Goal: Task Accomplishment & Management: Manage account settings

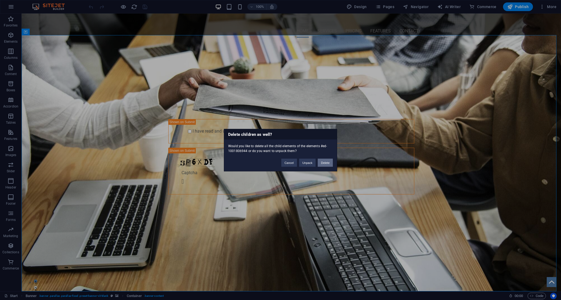
click at [323, 163] on button "Delete" at bounding box center [325, 162] width 15 height 8
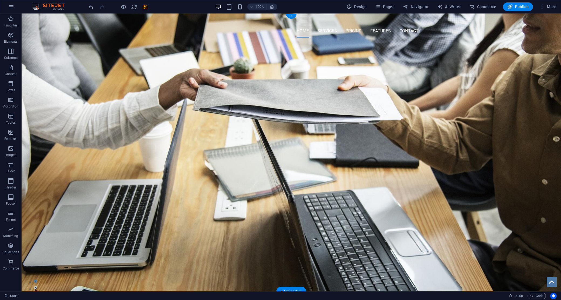
click at [324, 153] on figure at bounding box center [292, 152] width 540 height 278
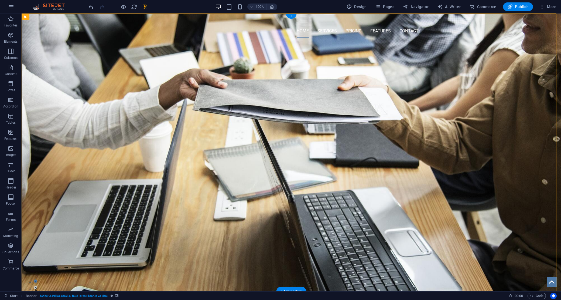
click at [217, 34] on div "Home Services Pricing Features Contact Menu" at bounding box center [292, 27] width 540 height 28
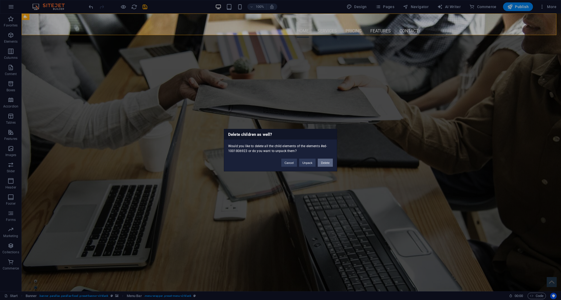
click at [325, 160] on button "Delete" at bounding box center [325, 162] width 15 height 8
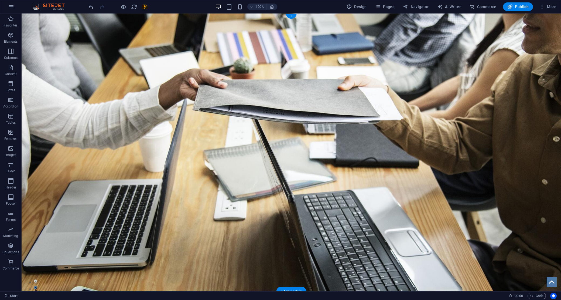
click at [275, 52] on figure at bounding box center [292, 152] width 540 height 278
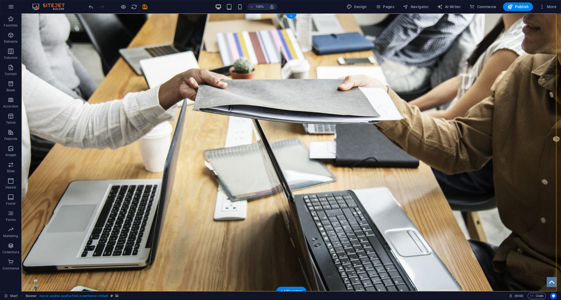
click at [265, 147] on figure at bounding box center [292, 152] width 540 height 278
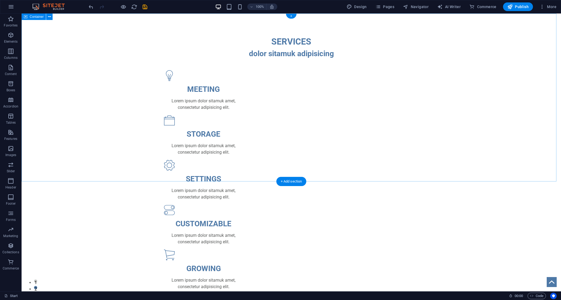
click at [472, 134] on div "SERVICES dolor sitamuk adipisicing MEETING Lorem ipsum dolor sitamuk amet, cons…" at bounding box center [292, 184] width 540 height 343
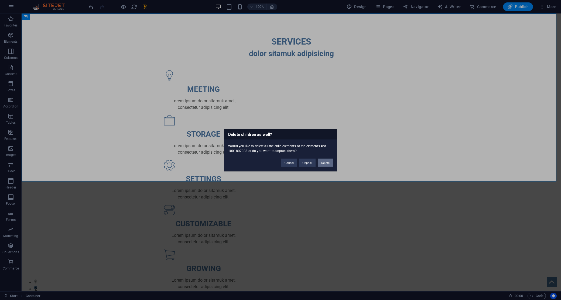
click at [324, 162] on button "Delete" at bounding box center [325, 162] width 15 height 8
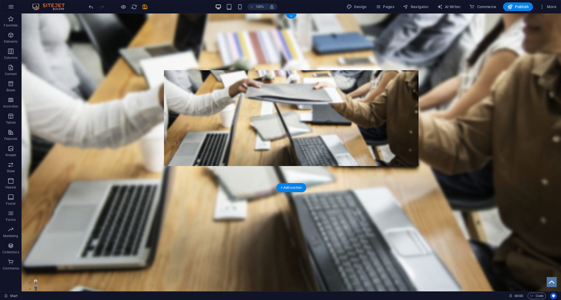
click at [473, 127] on figure at bounding box center [292, 152] width 540 height 278
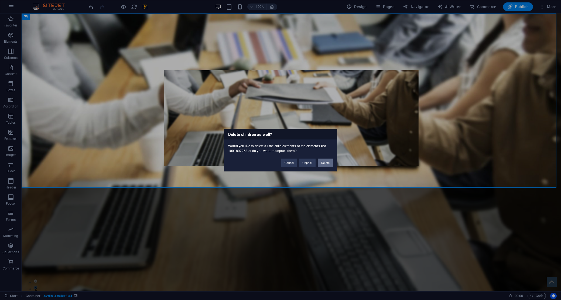
click at [321, 165] on button "Delete" at bounding box center [325, 162] width 15 height 8
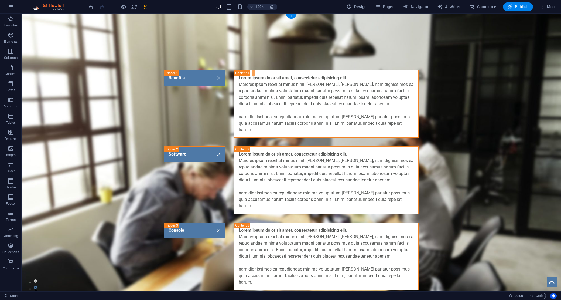
click at [468, 135] on figure at bounding box center [292, 152] width 540 height 278
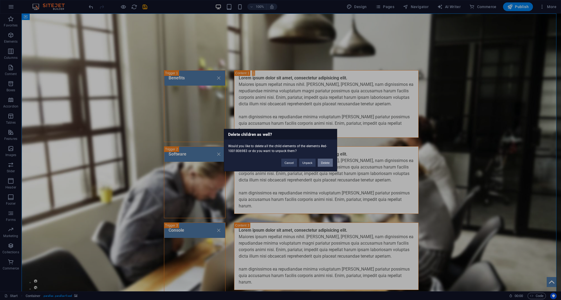
click at [322, 165] on button "Delete" at bounding box center [325, 162] width 15 height 8
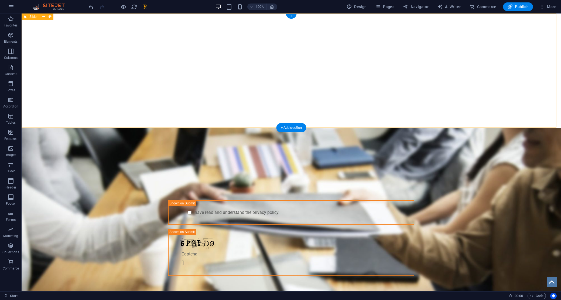
click at [493, 101] on div "“[PERSON_NAME] has been the industry's standard dummy text ever since the 1500s…" at bounding box center [292, 70] width 540 height 114
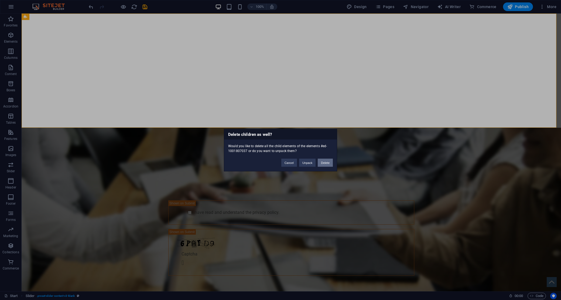
click at [330, 159] on button "Delete" at bounding box center [325, 162] width 15 height 8
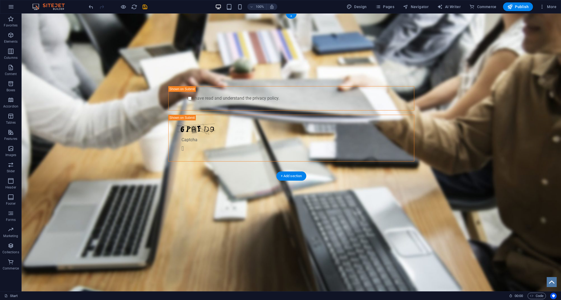
click at [474, 109] on figure at bounding box center [292, 152] width 540 height 278
click at [383, 7] on span "Pages" at bounding box center [385, 6] width 19 height 5
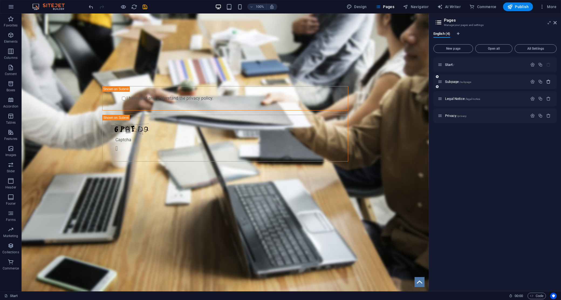
click at [548, 81] on icon "button" at bounding box center [548, 81] width 5 height 5
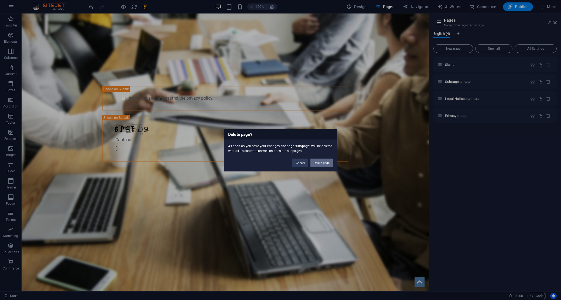
click at [327, 160] on button "Delete page" at bounding box center [322, 162] width 22 height 8
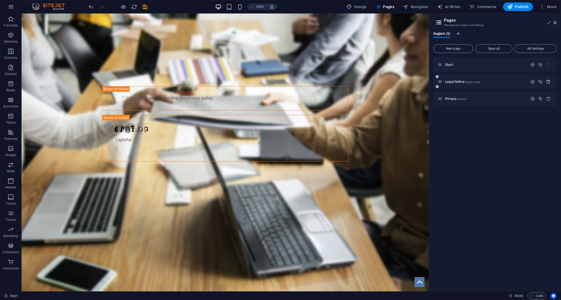
click at [548, 80] on icon "button" at bounding box center [548, 81] width 5 height 5
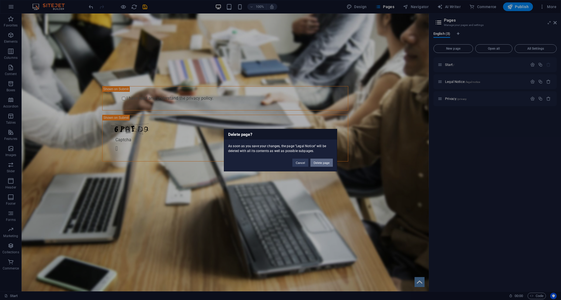
click at [331, 164] on button "Delete page" at bounding box center [322, 162] width 22 height 8
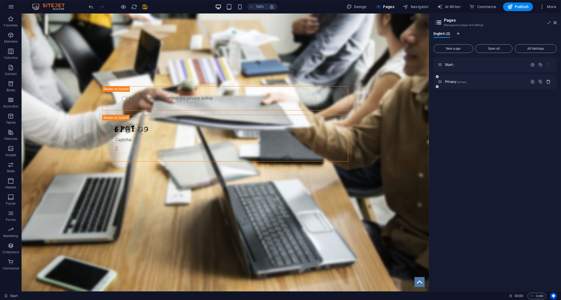
click at [548, 81] on icon "button" at bounding box center [548, 81] width 5 height 5
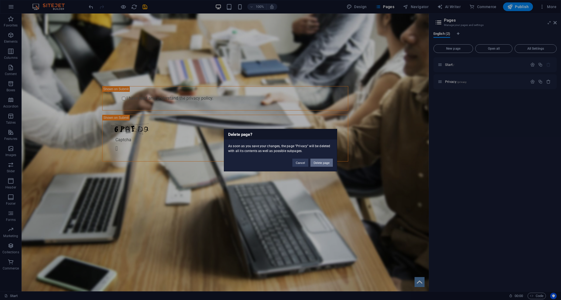
click at [319, 162] on button "Delete page" at bounding box center [322, 162] width 22 height 8
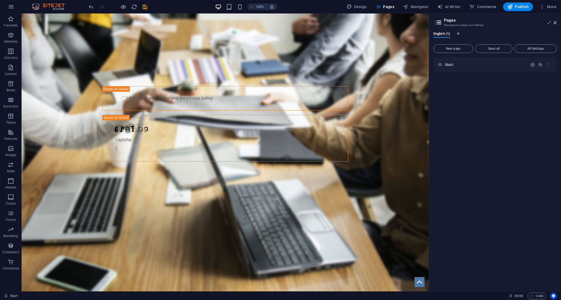
click at [500, 177] on div "Start /" at bounding box center [495, 172] width 123 height 230
click at [452, 46] on button "New page" at bounding box center [454, 48] width 40 height 9
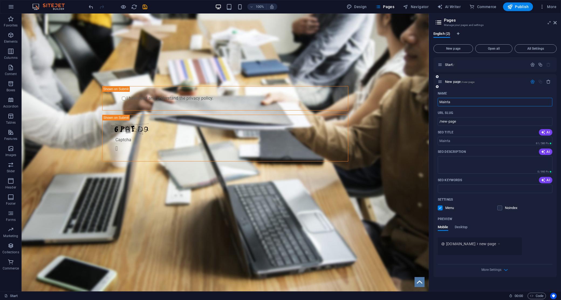
type input "Mainta"
type input "/mainta"
click at [455, 102] on input "Mainta" at bounding box center [495, 102] width 115 height 9
type input "maintance"
type input "/maintance"
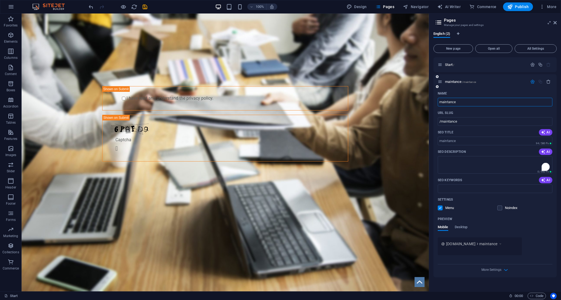
click at [544, 216] on div "Preview" at bounding box center [495, 218] width 115 height 9
click at [405, 213] on div "Phone T: +1 310 - 222 - 444 F: [EMAIL_ADDRESS] Legal Notice | Privacy Contact S…" at bounding box center [225, 273] width 407 height 172
drag, startPoint x: 487, startPoint y: 88, endPoint x: 453, endPoint y: 82, distance: 34.5
click at [486, 88] on div "maintance /maintance" at bounding box center [495, 81] width 123 height 15
click at [453, 81] on span "maintance /maintance" at bounding box center [460, 82] width 31 height 4
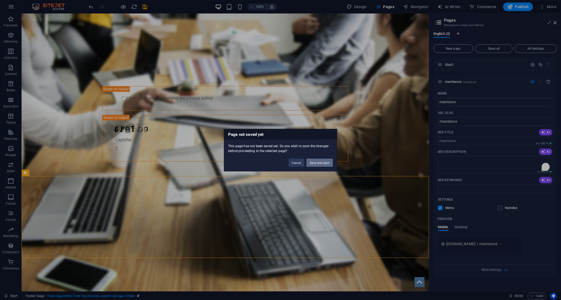
click at [328, 161] on button "Save and open" at bounding box center [319, 162] width 26 height 8
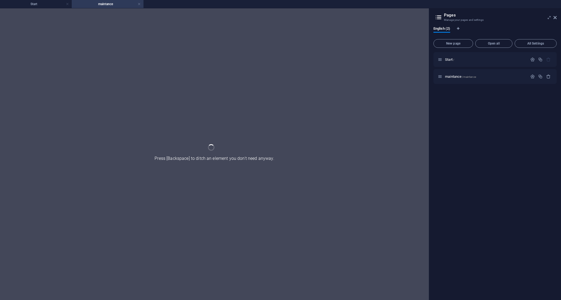
click at [459, 81] on div "maintance /maintance" at bounding box center [495, 76] width 123 height 15
click at [294, 130] on div at bounding box center [214, 153] width 429 height 291
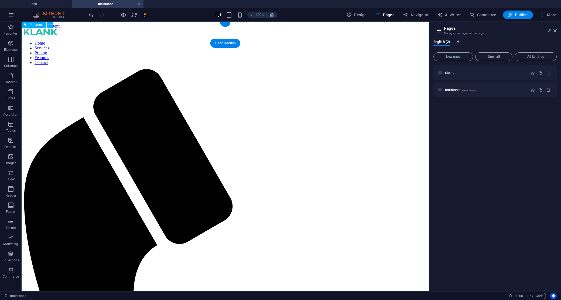
click at [114, 35] on div at bounding box center [225, 33] width 403 height 8
click at [116, 34] on div at bounding box center [225, 33] width 403 height 8
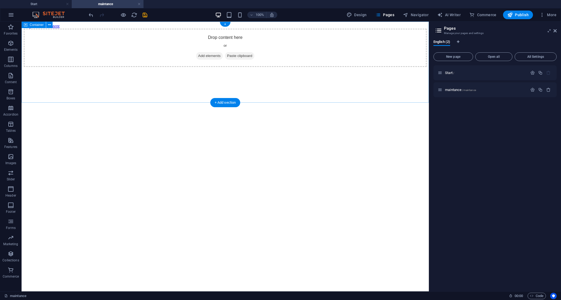
click at [211, 60] on span "Add elements" at bounding box center [209, 56] width 27 height 8
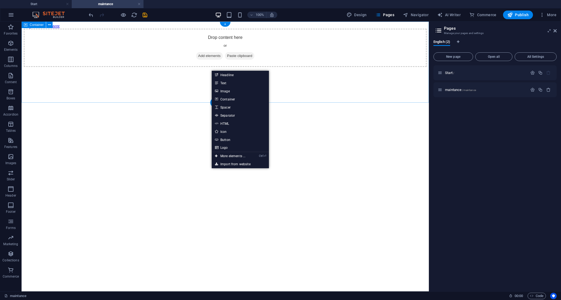
click at [357, 67] on div "Drop content here or Add elements Paste clipboard" at bounding box center [225, 48] width 403 height 38
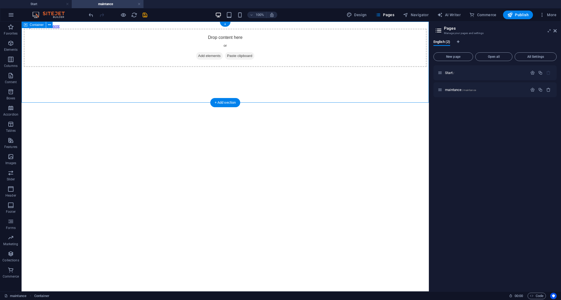
click at [357, 67] on div "Drop content here or Add elements Paste clipboard" at bounding box center [225, 48] width 403 height 38
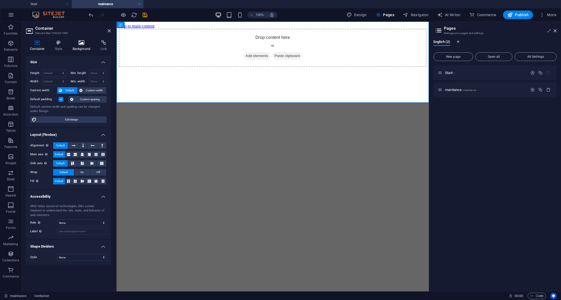
click at [74, 46] on h4 "Background" at bounding box center [83, 45] width 28 height 11
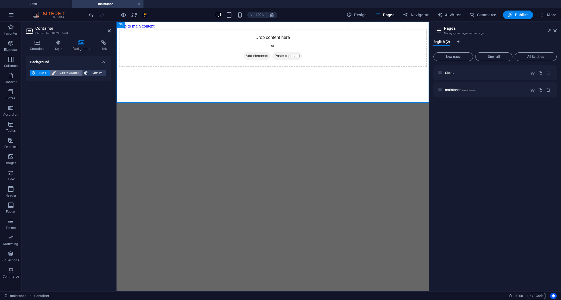
click at [63, 70] on span "Color / Gradient" at bounding box center [69, 73] width 24 height 6
click at [52, 82] on span "Gradient" at bounding box center [51, 83] width 13 height 8
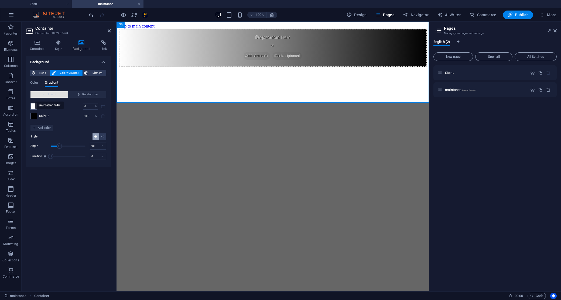
click at [47, 91] on span "Invert" at bounding box center [49, 94] width 33 height 6
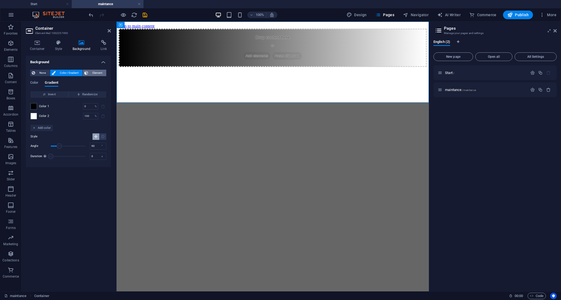
click at [95, 74] on span "Element" at bounding box center [97, 73] width 15 height 6
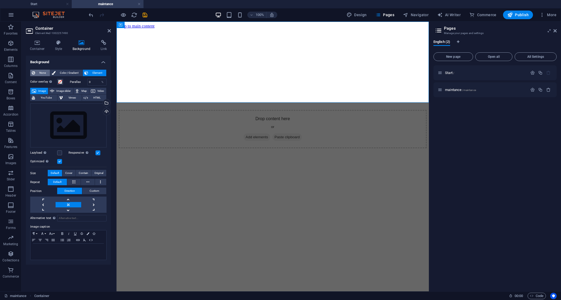
click at [46, 72] on span "None" at bounding box center [43, 73] width 12 height 6
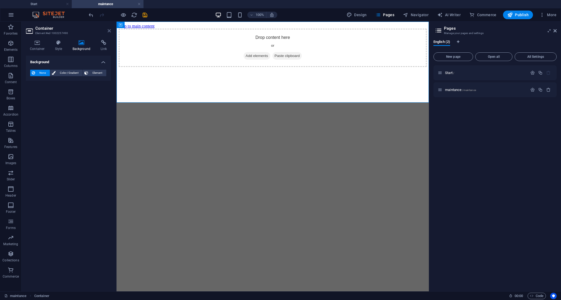
click at [111, 31] on aside "Container Element #ed-1002257490 Container Style Background Link Size Height De…" at bounding box center [69, 157] width 95 height 270
click at [110, 30] on icon at bounding box center [109, 31] width 3 height 4
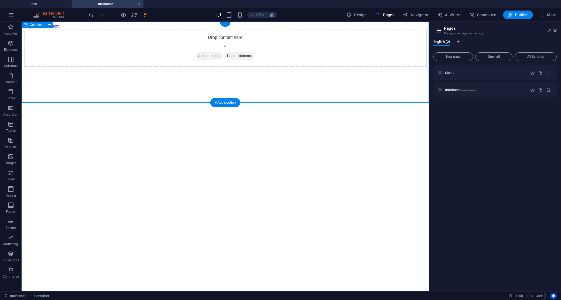
click at [201, 60] on span "Add elements" at bounding box center [209, 56] width 27 height 8
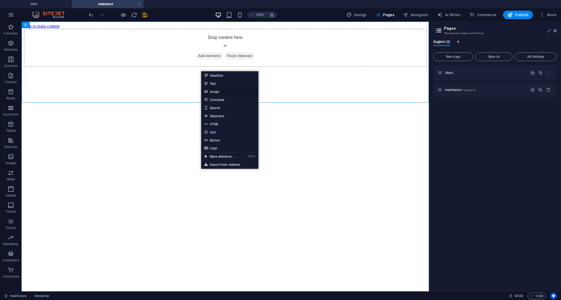
click at [226, 93] on link "Image" at bounding box center [229, 91] width 57 height 8
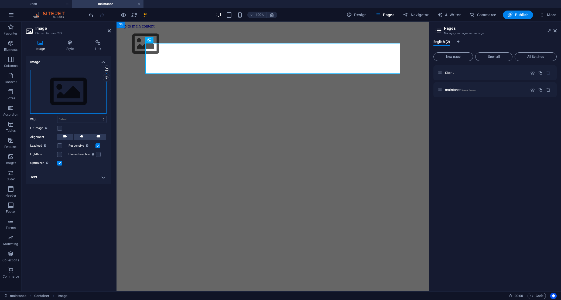
click at [64, 88] on div "Drag files here, click to choose files or select files from Files or our free s…" at bounding box center [68, 92] width 76 height 44
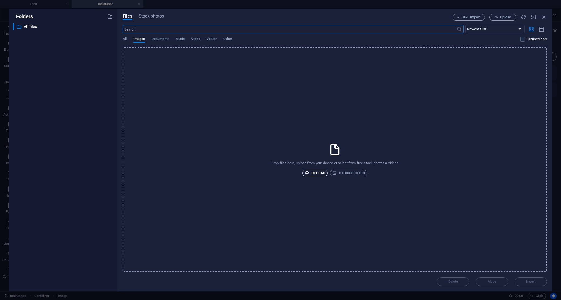
click at [315, 171] on span "Upload" at bounding box center [315, 173] width 21 height 6
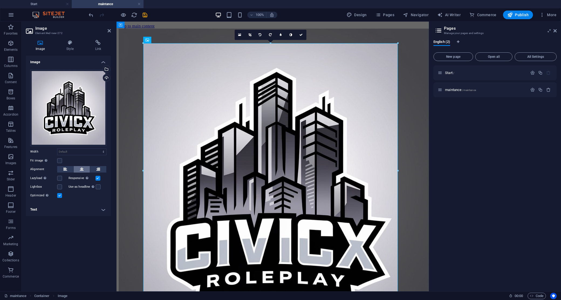
click at [82, 168] on icon at bounding box center [82, 169] width 4 height 6
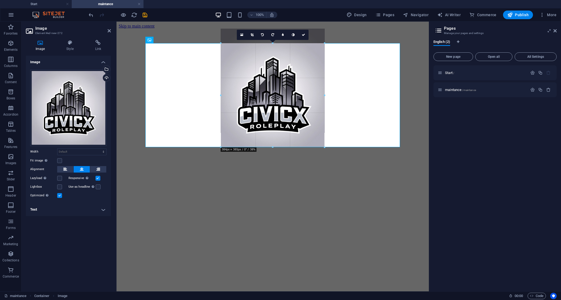
drag, startPoint x: 270, startPoint y: 268, endPoint x: 279, endPoint y: 118, distance: 150.0
type input "383"
select select "px"
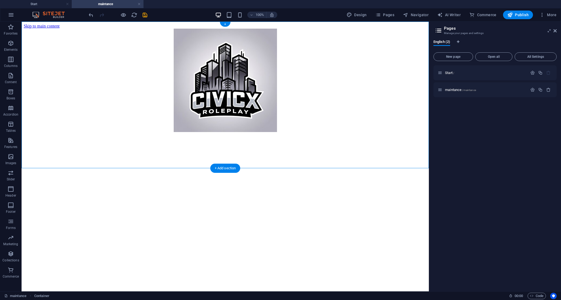
drag, startPoint x: 293, startPoint y: 169, endPoint x: 272, endPoint y: 141, distance: 34.5
click at [272, 133] on div at bounding box center [225, 81] width 403 height 104
click at [246, 130] on figure at bounding box center [225, 81] width 403 height 104
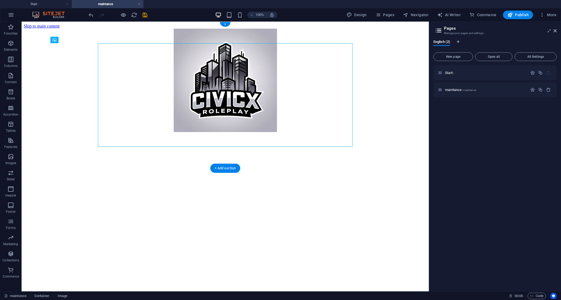
click at [234, 129] on figure at bounding box center [225, 81] width 403 height 104
click at [233, 133] on figure at bounding box center [225, 81] width 403 height 104
select select "px"
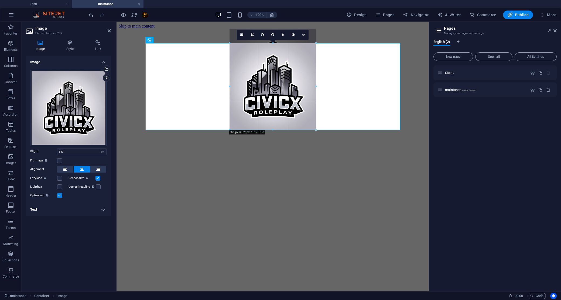
drag, startPoint x: 272, startPoint y: 145, endPoint x: 271, endPoint y: 131, distance: 14.0
type input "318"
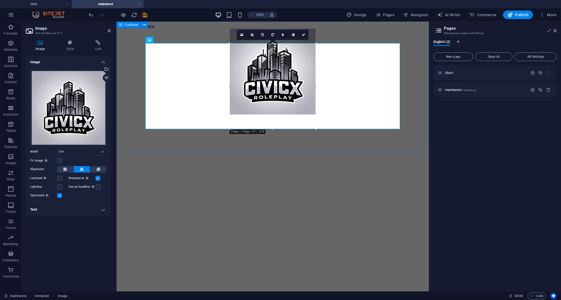
click at [288, 118] on html "Skip to main content" at bounding box center [273, 70] width 312 height 96
click at [356, 118] on html "Skip to main content" at bounding box center [273, 70] width 312 height 96
click at [420, 83] on div at bounding box center [273, 72] width 308 height 87
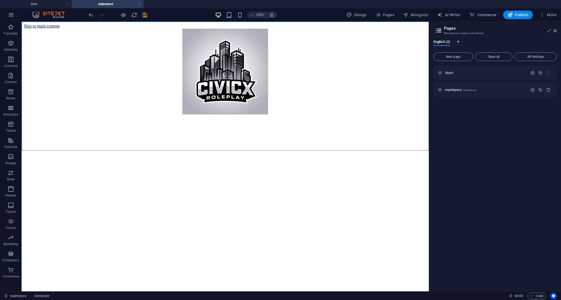
drag, startPoint x: 233, startPoint y: 188, endPoint x: 233, endPoint y: 186, distance: 2.7
click at [233, 118] on html "Skip to main content" at bounding box center [225, 70] width 407 height 96
drag, startPoint x: 228, startPoint y: 150, endPoint x: 113, endPoint y: 130, distance: 116.7
click at [228, 150] on div "+ Add section" at bounding box center [225, 150] width 30 height 9
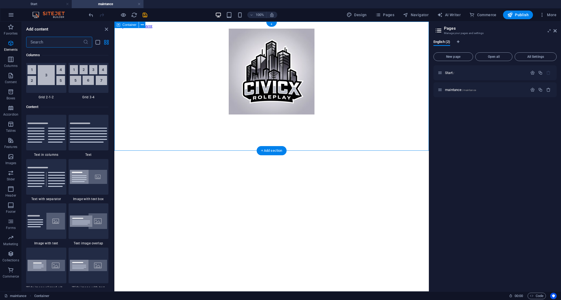
scroll to position [943, 0]
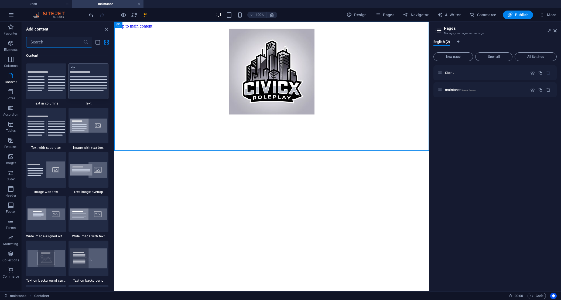
click at [83, 84] on div at bounding box center [89, 81] width 40 height 36
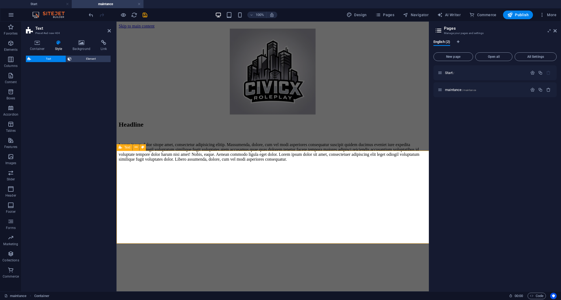
select select "preset-text-v2-default"
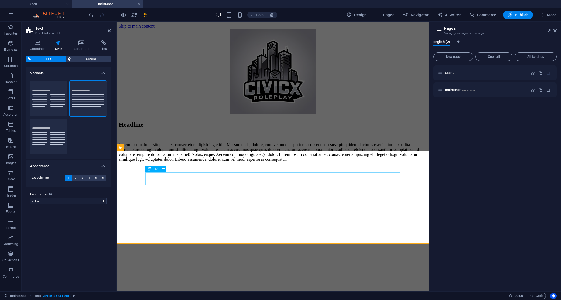
click at [229, 128] on div "Headline" at bounding box center [273, 124] width 308 height 7
click at [220, 128] on div "Headline" at bounding box center [273, 124] width 308 height 7
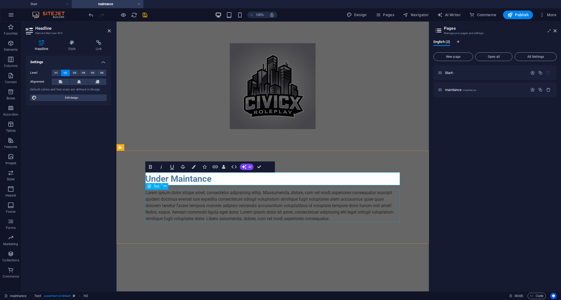
click at [223, 196] on div "Lorem ipsum dolor sitope amet, consectetur adipisicing elitip. Massumenda, dolo…" at bounding box center [272, 205] width 255 height 32
click at [318, 196] on div "Lorem ipsum dolor sitope amet, consectetur adipisicing elitip. Massumenda, dolo…" at bounding box center [272, 205] width 255 height 32
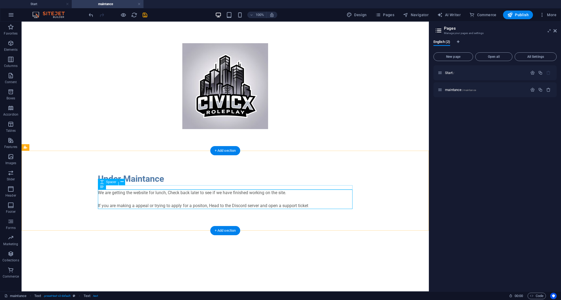
click at [152, 182] on div "Under Maintance" at bounding box center [225, 178] width 255 height 13
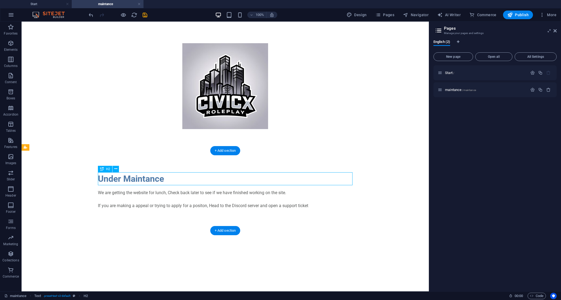
click at [168, 180] on div "Under Maintance" at bounding box center [225, 178] width 255 height 13
click at [169, 180] on div "Under Maintance" at bounding box center [225, 178] width 255 height 13
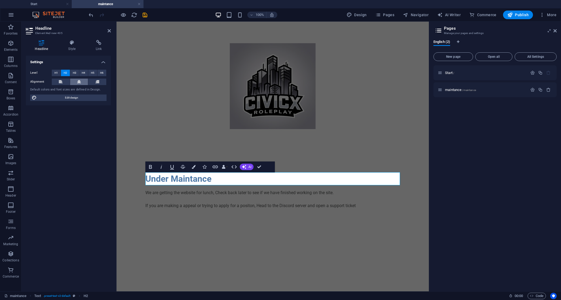
click at [77, 80] on icon at bounding box center [79, 82] width 4 height 6
click at [92, 73] on span "H5" at bounding box center [93, 73] width 4 height 6
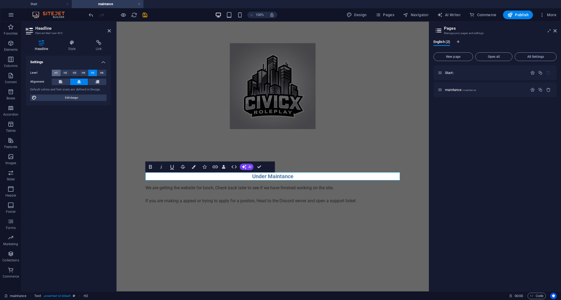
click at [56, 71] on span "H1" at bounding box center [56, 73] width 4 height 6
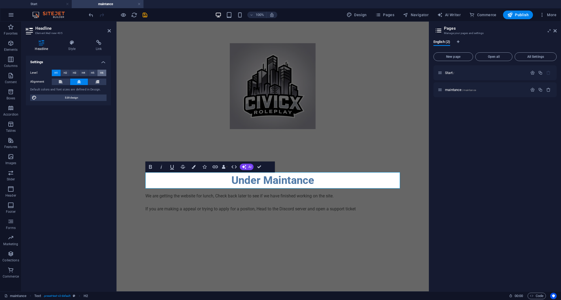
click at [103, 72] on span "H6" at bounding box center [102, 73] width 4 height 6
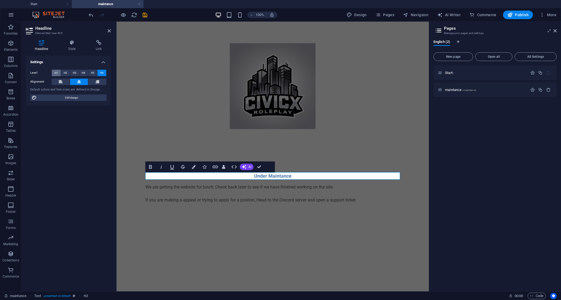
click at [55, 71] on span "H1" at bounding box center [56, 73] width 4 height 6
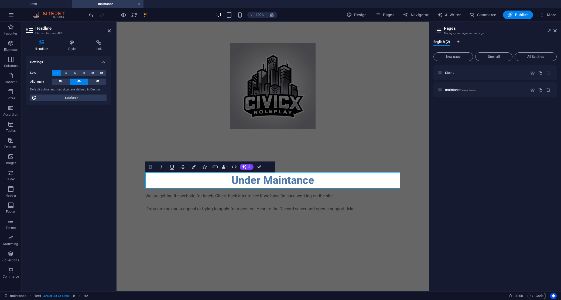
click at [152, 165] on icon "button" at bounding box center [150, 166] width 6 height 6
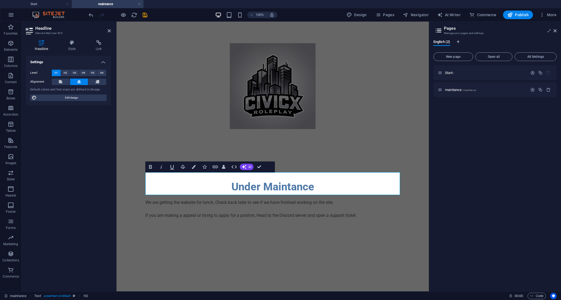
click at [284, 240] on html "Skip to main content ​ Under Maintance We are getting the website for lunch, Ch…" at bounding box center [273, 131] width 312 height 219
click at [284, 208] on div "We are getting the website for lunch, Check back later to see if we have finish…" at bounding box center [272, 208] width 255 height 19
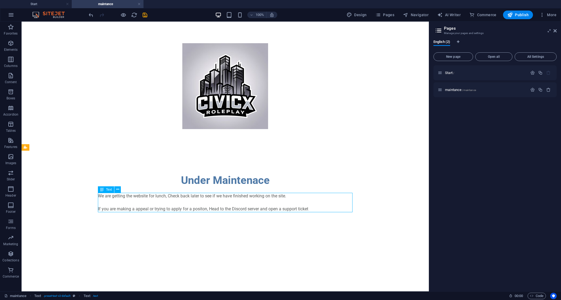
click at [252, 204] on div "We are getting the website for lunch, Check back later to see if we have finish…" at bounding box center [225, 202] width 255 height 19
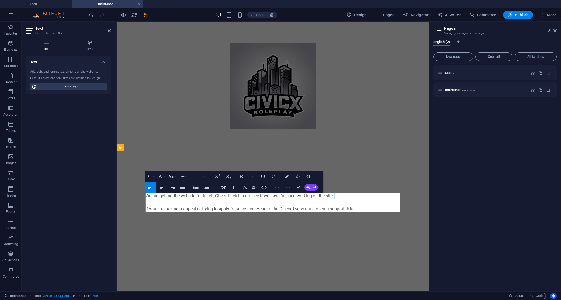
click at [252, 204] on p "We are getting the website for lunch, Check back later to see if we have finish…" at bounding box center [272, 202] width 255 height 19
click at [88, 45] on icon at bounding box center [90, 42] width 42 height 5
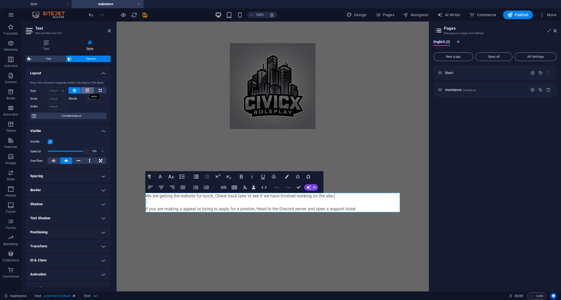
click at [87, 91] on icon at bounding box center [88, 90] width 4 height 6
click at [162, 186] on icon "button" at bounding box center [161, 187] width 6 height 6
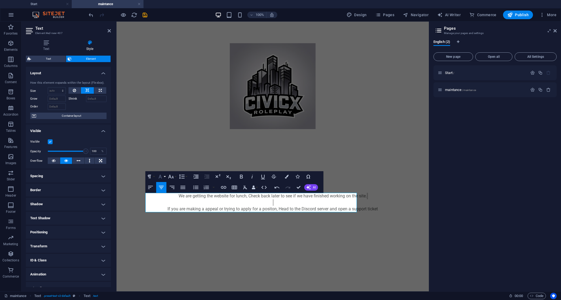
click at [158, 177] on icon "button" at bounding box center [160, 176] width 6 height 6
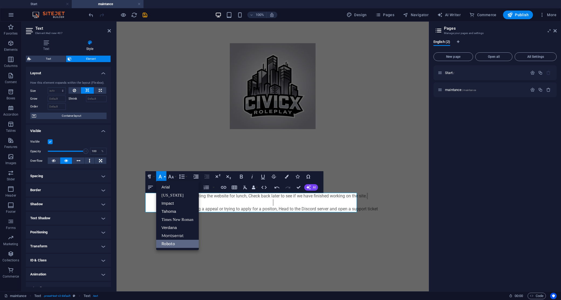
scroll to position [0, 0]
click at [175, 201] on link "Impact" at bounding box center [177, 203] width 43 height 8
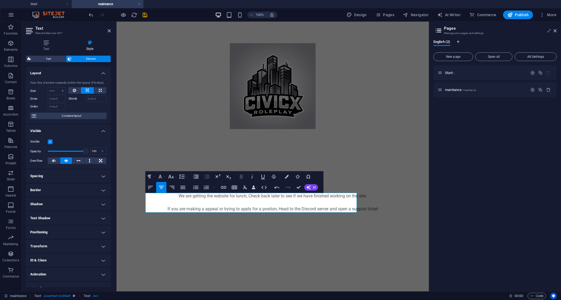
click at [239, 178] on icon "button" at bounding box center [241, 176] width 6 height 6
click at [351, 209] on p "We are getting the website for lunch, Check back later to see if we have finish…" at bounding box center [272, 202] width 255 height 19
click at [351, 208] on p "We are getting the website for lunch, Check back later to see if we have finish…" at bounding box center [272, 202] width 255 height 19
click at [351, 207] on p "We are getting the website for lunch, Check back later to see if we have finish…" at bounding box center [272, 202] width 255 height 19
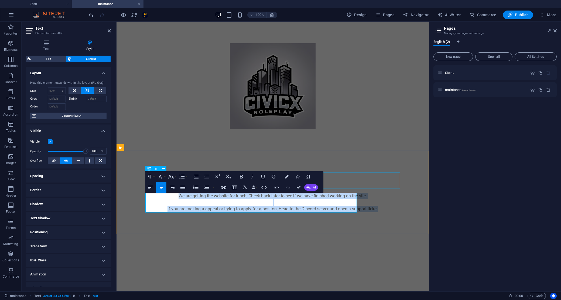
drag, startPoint x: 351, startPoint y: 207, endPoint x: 192, endPoint y: 186, distance: 160.8
click at [192, 186] on div "Under Maintenace We are getting the website for lunch, Check back later to see …" at bounding box center [272, 192] width 263 height 83
click at [237, 176] on button "Bold" at bounding box center [241, 176] width 10 height 11
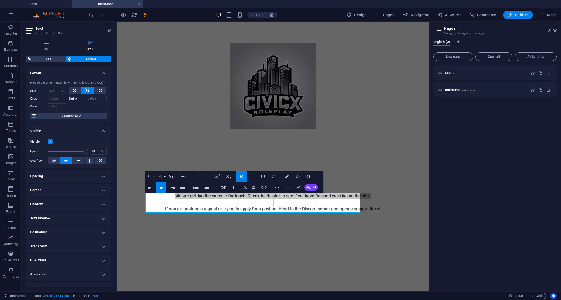
click at [162, 177] on icon "button" at bounding box center [160, 176] width 6 height 6
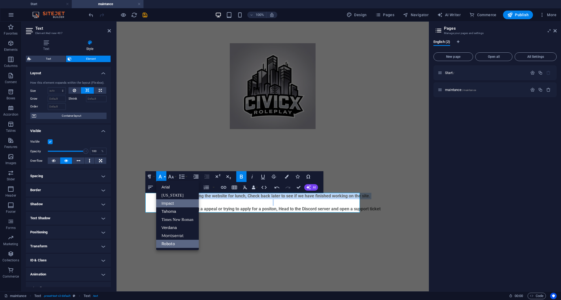
click at [173, 204] on link "Impact" at bounding box center [177, 203] width 43 height 8
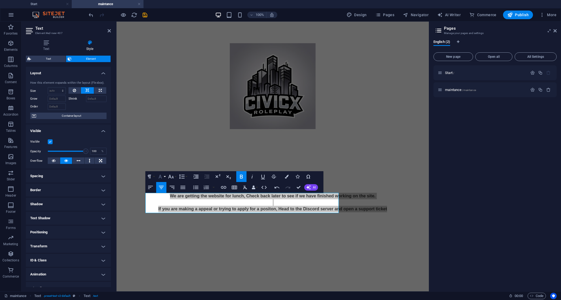
click at [160, 176] on icon "button" at bounding box center [160, 177] width 3 height 4
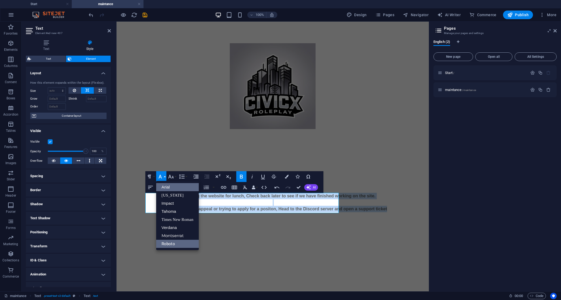
click at [172, 187] on link "Arial" at bounding box center [177, 187] width 43 height 8
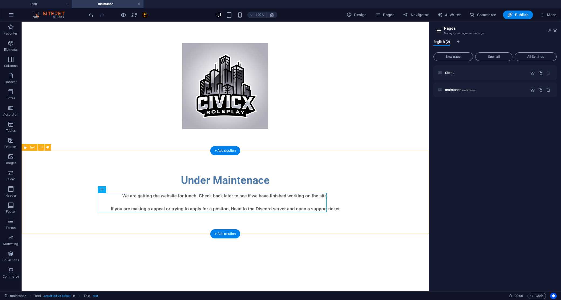
click at [303, 234] on html "Skip to main content Under Maintenace We are getting the website for lunch, Che…" at bounding box center [225, 128] width 407 height 212
click at [242, 206] on div "We are getting the website for lunch, Check back later to see if we have finish…" at bounding box center [225, 202] width 255 height 19
drag, startPoint x: 243, startPoint y: 204, endPoint x: 247, endPoint y: 197, distance: 8.0
click at [247, 197] on div "We are getting the website for lunch, Check back later to see if we have finish…" at bounding box center [225, 202] width 255 height 19
click at [240, 200] on div "We are getting the website for lunch, Check back later to see if we have finish…" at bounding box center [225, 202] width 255 height 19
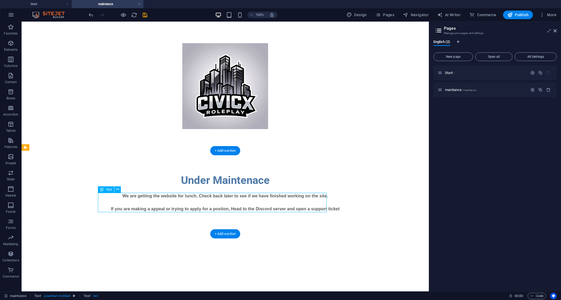
click at [241, 200] on div "We are getting the website for lunch, Check back later to see if we have finish…" at bounding box center [225, 202] width 255 height 19
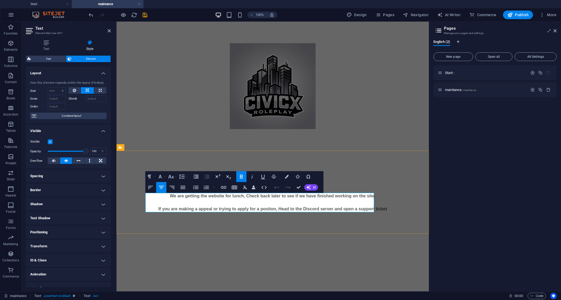
click at [234, 215] on div "Under Maintenace We are getting the website for lunch, Check back later to see …" at bounding box center [273, 192] width 312 height 83
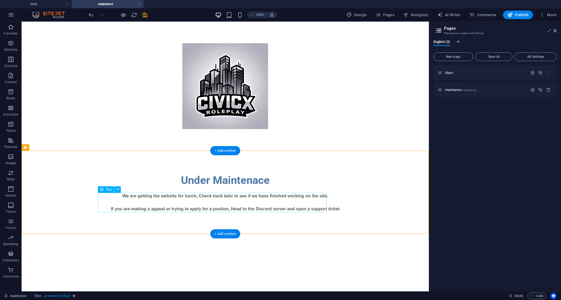
click at [313, 205] on div "We are getting the website for lunch, Check back later to see if we have finish…" at bounding box center [225, 202] width 255 height 19
click at [348, 198] on div "Under Maintenace We are getting the website for lunch, Check back later to see …" at bounding box center [225, 192] width 407 height 83
select select "preset-text-v2-default"
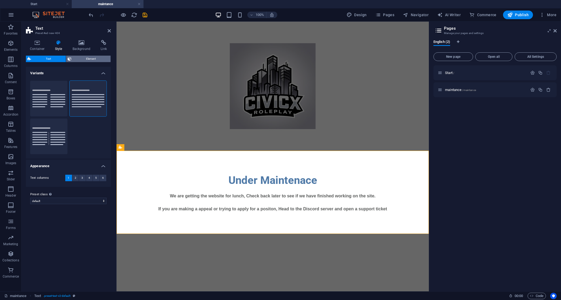
click at [78, 61] on span "Element" at bounding box center [91, 59] width 36 height 6
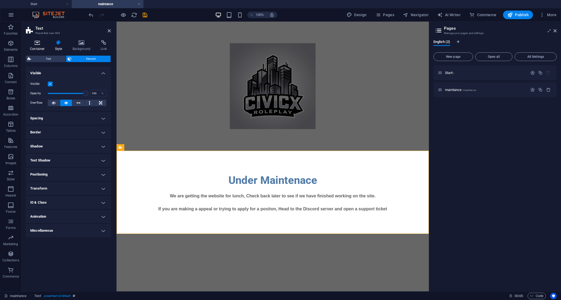
click at [36, 46] on h4 "Container" at bounding box center [38, 45] width 25 height 11
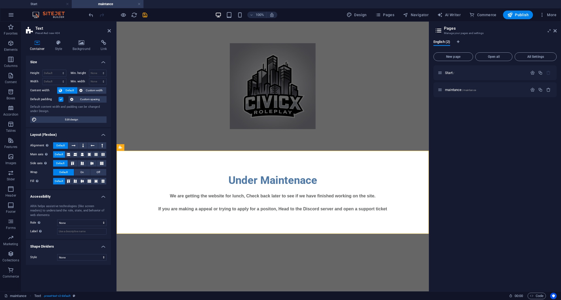
drag, startPoint x: 269, startPoint y: 252, endPoint x: 267, endPoint y: 250, distance: 2.9
click at [268, 234] on html "Skip to main content Under Maintenace We are getting the website for lunch, Che…" at bounding box center [273, 128] width 312 height 212
click at [268, 199] on div "We are getting the website for lunch, Check back later to see if we have finish…" at bounding box center [272, 202] width 255 height 19
click at [106, 31] on header "Text Preset #ed-new-404" at bounding box center [68, 29] width 85 height 14
click at [108, 30] on icon at bounding box center [109, 31] width 3 height 4
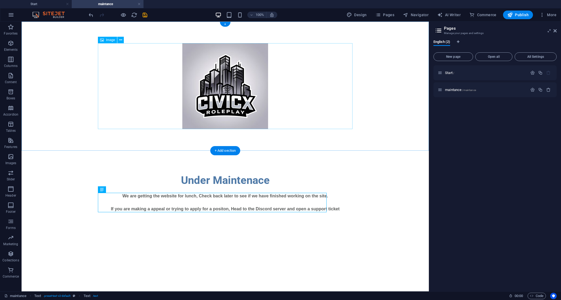
click at [131, 96] on figure at bounding box center [225, 86] width 255 height 86
click at [366, 88] on div at bounding box center [225, 86] width 407 height 129
click at [360, 74] on div at bounding box center [225, 86] width 407 height 129
click at [73, 110] on div at bounding box center [225, 86] width 407 height 129
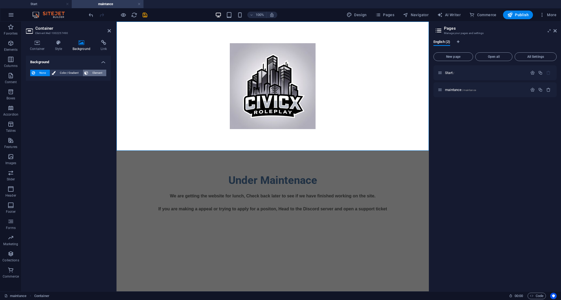
click at [94, 71] on span "Element" at bounding box center [97, 73] width 15 height 6
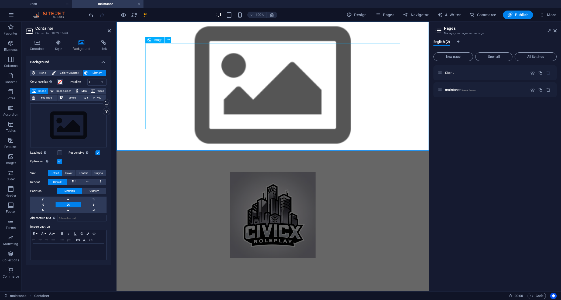
click at [281, 172] on figure at bounding box center [272, 215] width 255 height 86
click at [54, 90] on icon at bounding box center [52, 91] width 4 height 6
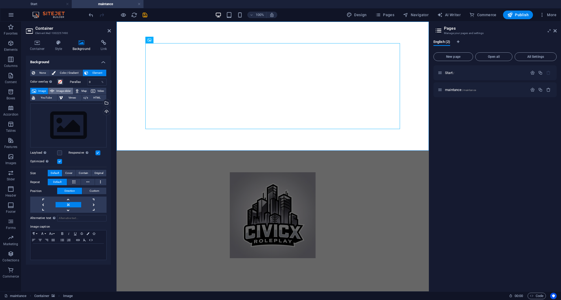
select select "ms"
select select "s"
select select "progressive"
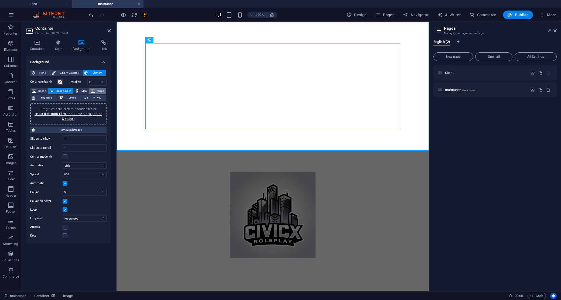
drag, startPoint x: 77, startPoint y: 91, endPoint x: 91, endPoint y: 93, distance: 13.4
click at [78, 91] on icon at bounding box center [77, 91] width 4 height 6
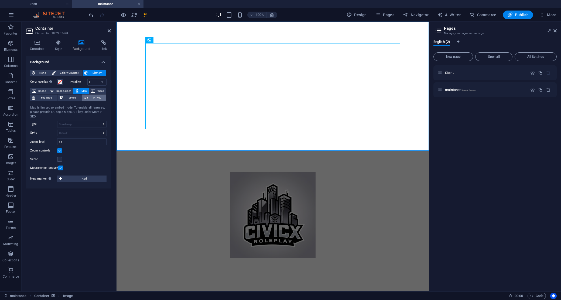
click at [96, 94] on button "Video" at bounding box center [97, 91] width 17 height 6
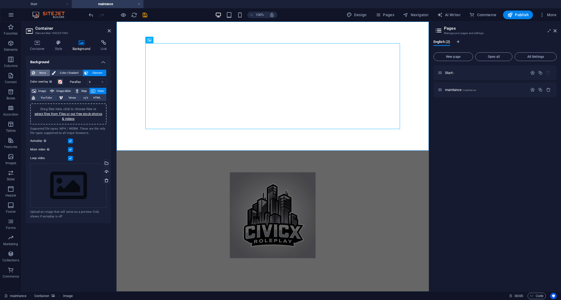
click at [39, 74] on span "None" at bounding box center [43, 73] width 12 height 6
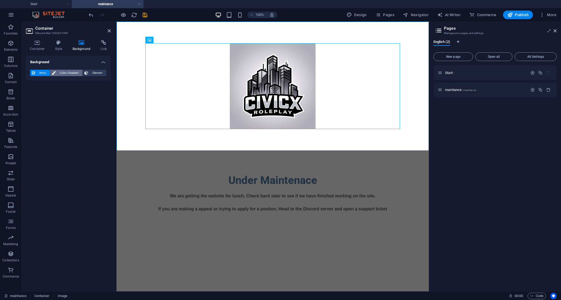
click at [66, 74] on span "Color / Gradient" at bounding box center [69, 73] width 24 height 6
click at [36, 94] on span at bounding box center [34, 94] width 6 height 6
click at [33, 94] on span at bounding box center [34, 94] width 6 height 6
click at [45, 94] on span "Color" at bounding box center [43, 94] width 8 height 4
click at [52, 81] on span "Gradient" at bounding box center [51, 83] width 13 height 8
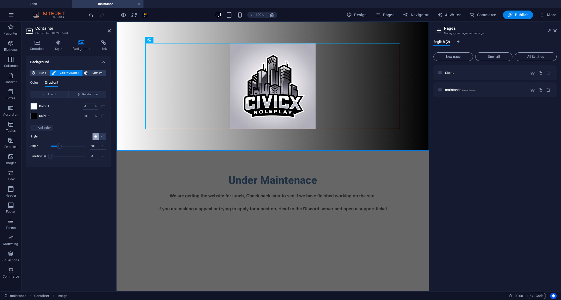
click at [38, 82] on span "Color" at bounding box center [34, 83] width 8 height 8
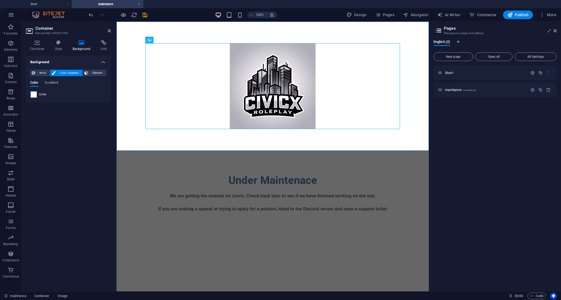
click at [43, 94] on span "Color" at bounding box center [43, 94] width 8 height 4
click at [52, 82] on span "Gradient" at bounding box center [51, 83] width 13 height 8
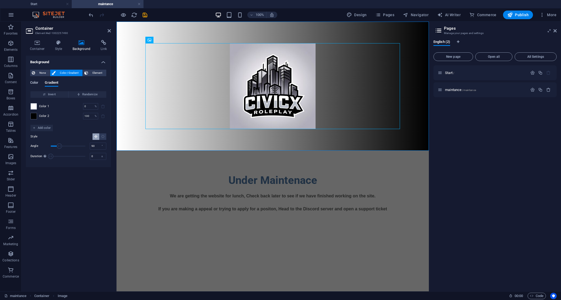
click at [38, 81] on span "Color" at bounding box center [34, 83] width 8 height 8
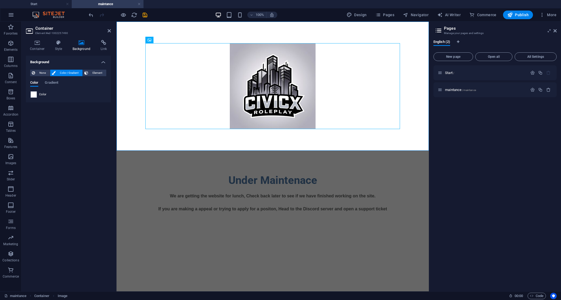
click at [39, 99] on div "None Color / Gradient Element Stretch background to full-width Color overlay Pl…" at bounding box center [68, 83] width 85 height 37
click at [39, 93] on div "Color" at bounding box center [68, 94] width 76 height 6
click at [34, 93] on span at bounding box center [34, 94] width 6 height 6
click at [33, 93] on span at bounding box center [34, 94] width 6 height 6
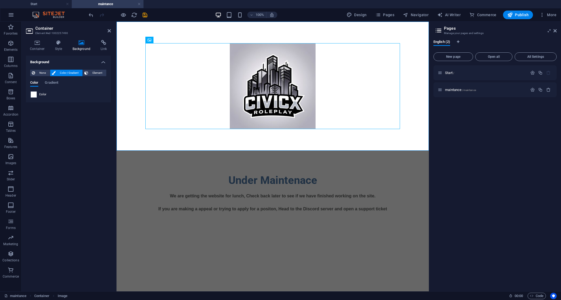
click at [33, 93] on span at bounding box center [34, 94] width 6 height 6
drag, startPoint x: 87, startPoint y: 74, endPoint x: 70, endPoint y: 75, distance: 17.3
click at [87, 74] on icon at bounding box center [86, 73] width 4 height 6
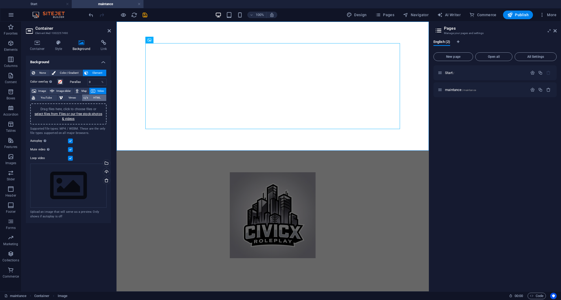
click at [94, 96] on span "HTML" at bounding box center [97, 97] width 15 height 6
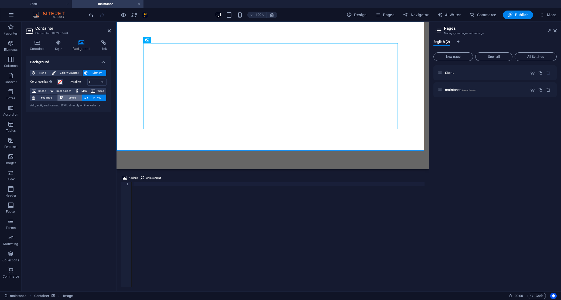
drag, startPoint x: 73, startPoint y: 97, endPoint x: 63, endPoint y: 96, distance: 9.7
click at [73, 97] on span "Vimeo" at bounding box center [71, 97] width 15 height 6
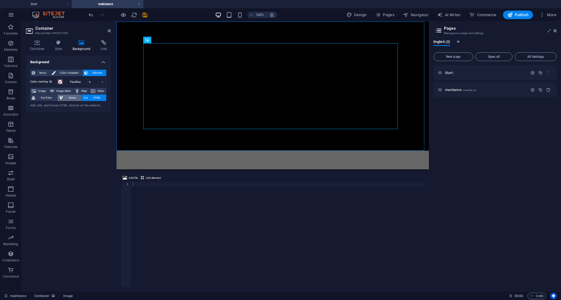
select select "ar16_9"
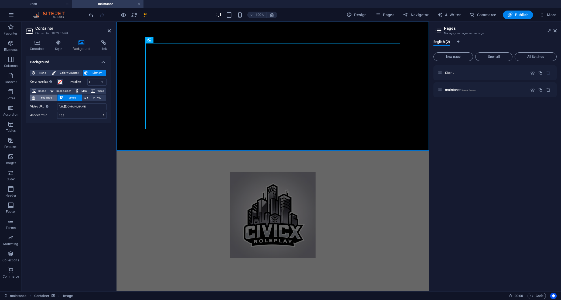
click at [43, 96] on span "YouTube" at bounding box center [46, 97] width 19 height 6
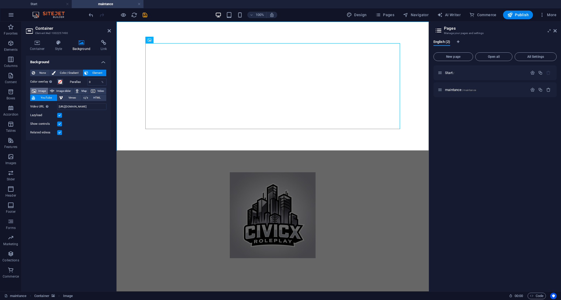
click at [42, 88] on span "Image" at bounding box center [42, 91] width 9 height 6
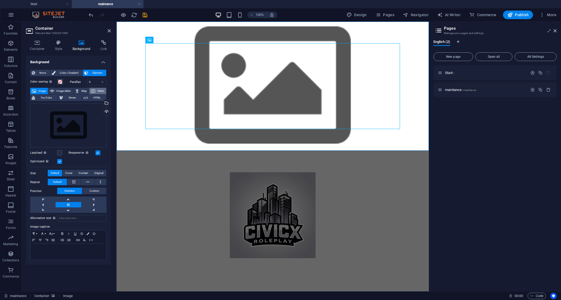
click at [93, 90] on icon at bounding box center [93, 91] width 4 height 6
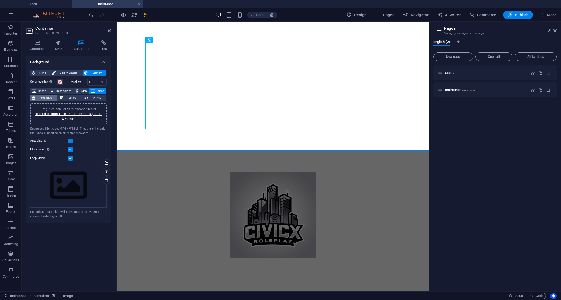
click at [48, 100] on span "YouTube" at bounding box center [46, 97] width 19 height 6
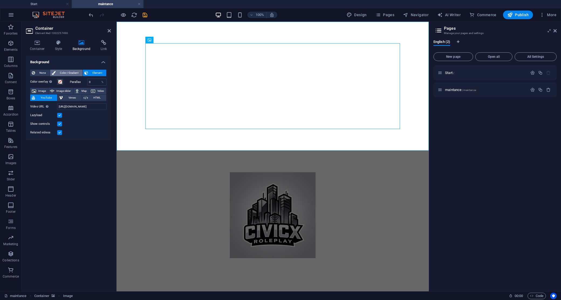
click at [71, 72] on span "Color / Gradient" at bounding box center [69, 73] width 24 height 6
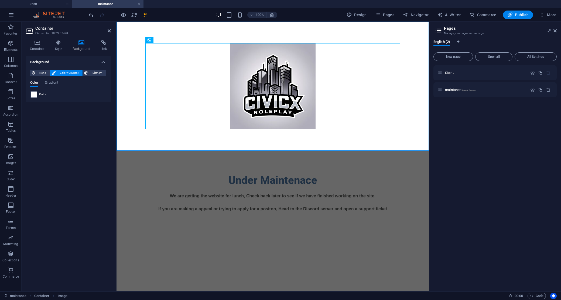
click at [33, 94] on span at bounding box center [34, 94] width 6 height 6
drag, startPoint x: 34, startPoint y: 94, endPoint x: 50, endPoint y: 84, distance: 19.0
click at [50, 84] on span "Gradient" at bounding box center [51, 83] width 13 height 8
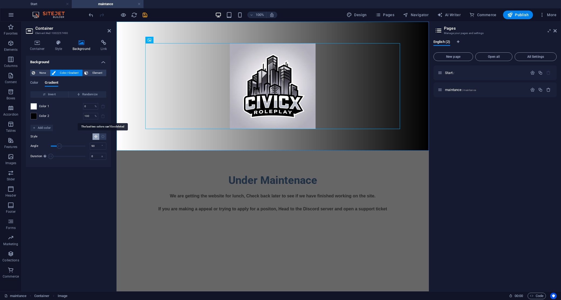
click at [100, 115] on span at bounding box center [103, 116] width 6 height 6
click at [101, 115] on span at bounding box center [103, 116] width 6 height 6
click at [37, 116] on div at bounding box center [33, 116] width 6 height 6
click at [32, 80] on span "Color" at bounding box center [34, 83] width 8 height 8
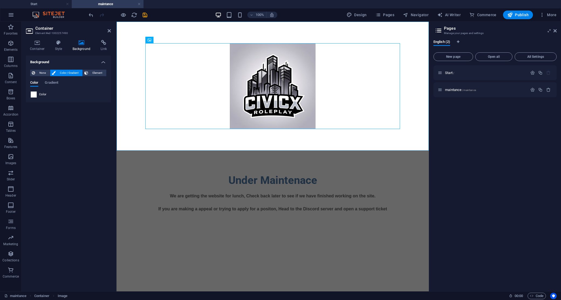
click at [33, 93] on span at bounding box center [34, 94] width 6 height 6
drag, startPoint x: 33, startPoint y: 93, endPoint x: 58, endPoint y: 75, distance: 30.9
click at [33, 93] on span at bounding box center [34, 94] width 6 height 6
drag, startPoint x: 108, startPoint y: 30, endPoint x: 88, endPoint y: 9, distance: 29.8
click at [108, 30] on icon at bounding box center [109, 31] width 3 height 4
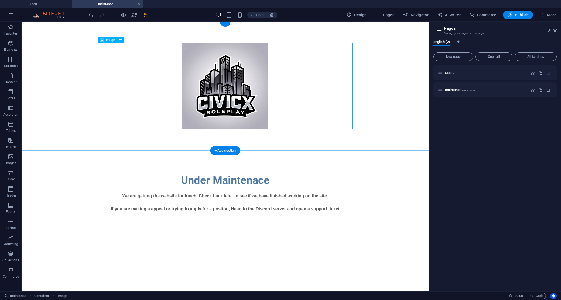
click at [285, 158] on div "Under Maintenace We are getting the website for lunch, Check back later to see …" at bounding box center [225, 192] width 407 height 83
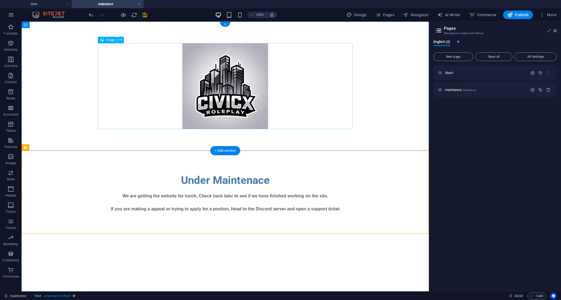
click at [276, 118] on figure at bounding box center [225, 86] width 255 height 86
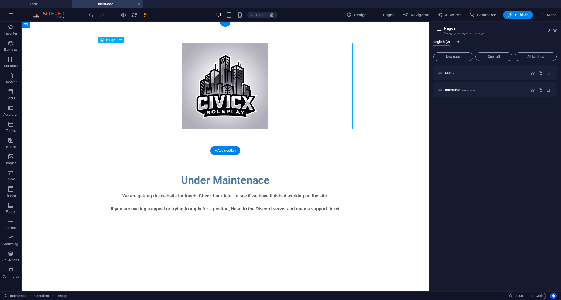
click at [257, 112] on figure at bounding box center [225, 86] width 255 height 86
click at [373, 94] on div at bounding box center [225, 86] width 407 height 129
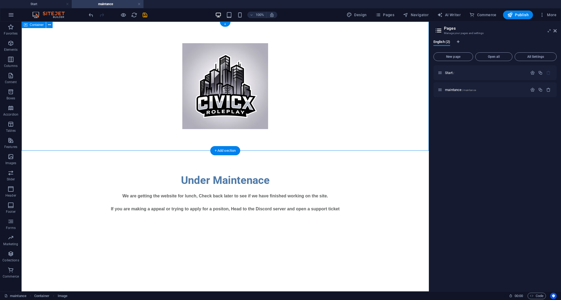
click at [373, 94] on div at bounding box center [225, 86] width 407 height 129
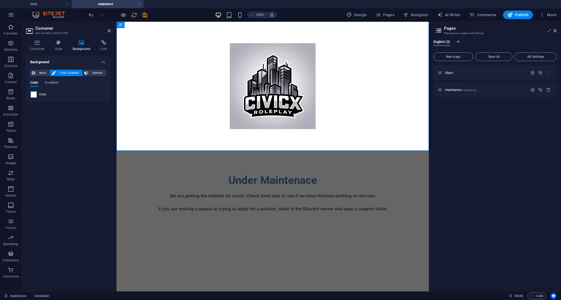
click at [36, 91] on span at bounding box center [34, 94] width 6 height 6
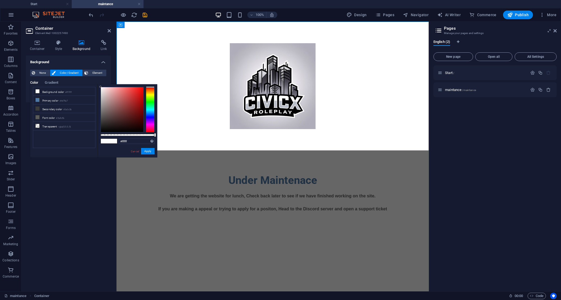
click at [33, 93] on li "Background color #ffffff" at bounding box center [64, 91] width 62 height 9
click at [32, 93] on div "less Background color #ffffff Primary color #4e79a7 Secondary color #3a3c3b Fon…" at bounding box center [93, 120] width 127 height 73
click at [129, 142] on input "#ffffff" at bounding box center [137, 140] width 36 height 5
click at [108, 141] on span at bounding box center [105, 141] width 8 height 5
click at [70, 144] on ul "Background color #ffffff Primary color #4e79a7 Secondary color #3a3c3b Font col…" at bounding box center [64, 117] width 63 height 61
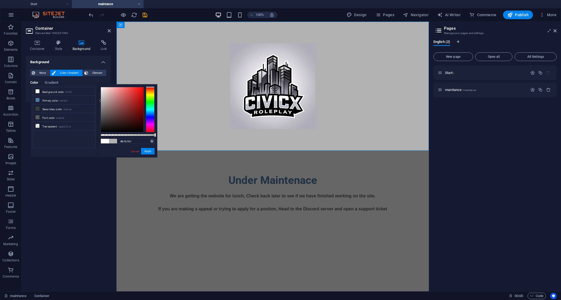
drag, startPoint x: 101, startPoint y: 94, endPoint x: 100, endPoint y: 101, distance: 6.2
click at [101, 101] on div at bounding box center [122, 109] width 43 height 45
click at [128, 143] on input "#b1b1b1" at bounding box center [137, 140] width 36 height 5
click at [114, 141] on span at bounding box center [113, 141] width 8 height 5
click at [104, 141] on span at bounding box center [105, 141] width 8 height 5
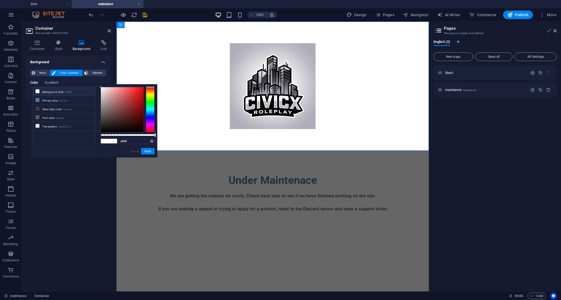
click at [104, 141] on span at bounding box center [105, 141] width 8 height 5
click at [112, 142] on span at bounding box center [113, 141] width 8 height 5
click at [112, 141] on span at bounding box center [113, 141] width 8 height 5
click at [113, 141] on span at bounding box center [113, 141] width 8 height 5
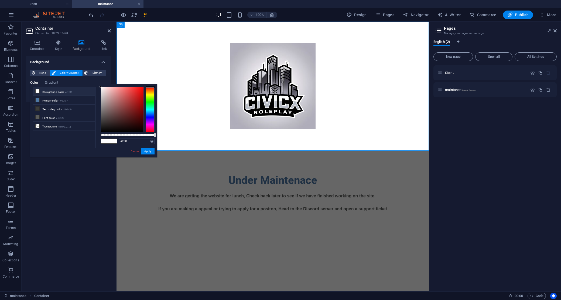
click at [115, 141] on span at bounding box center [113, 141] width 8 height 5
click at [116, 141] on span at bounding box center [113, 141] width 8 height 5
drag, startPoint x: 17, startPoint y: 128, endPoint x: 134, endPoint y: 150, distance: 118.8
click at [134, 150] on link "Cancel" at bounding box center [134, 151] width 9 height 4
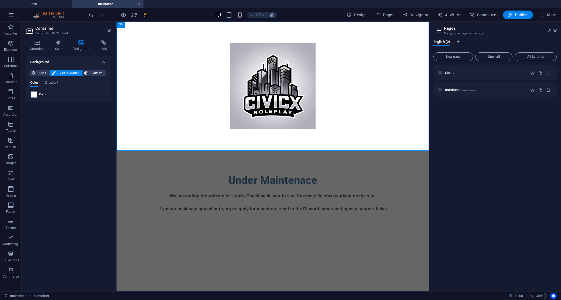
click at [35, 94] on span at bounding box center [34, 94] width 6 height 6
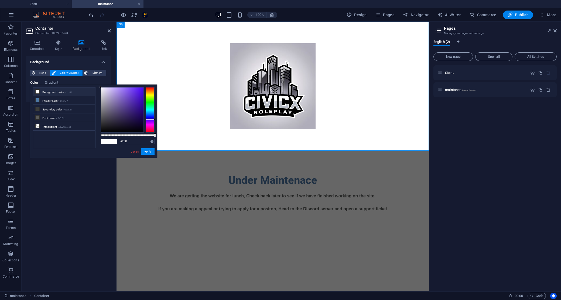
click at [148, 119] on div at bounding box center [150, 109] width 9 height 45
drag, startPoint x: 152, startPoint y: 106, endPoint x: 151, endPoint y: 94, distance: 12.4
click at [151, 94] on div at bounding box center [150, 109] width 9 height 45
click at [131, 143] on input "#ffffff" at bounding box center [137, 141] width 36 height 5
drag, startPoint x: 134, startPoint y: 141, endPoint x: 108, endPoint y: 141, distance: 25.9
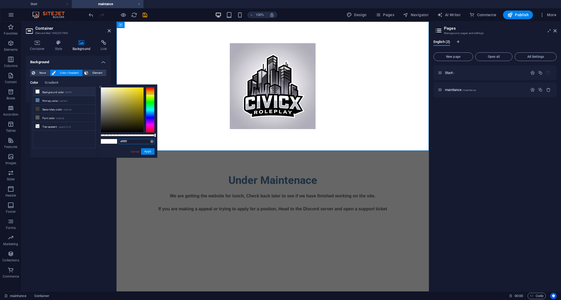
click at [108, 141] on div "#ffffff Supported formats #0852ed rgb(8, 82, 237) rgba(8, 82, 237, 90%) hsv(221…" at bounding box center [128, 159] width 60 height 151
click at [238, 111] on figure at bounding box center [272, 86] width 255 height 86
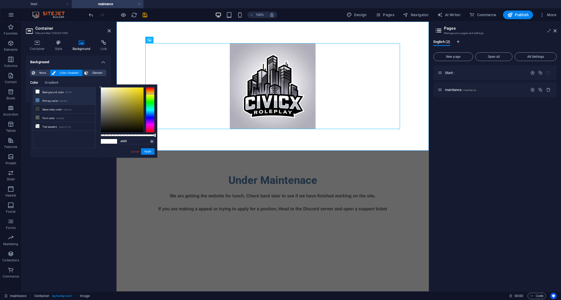
click at [73, 104] on li "Primary color #4e79a7" at bounding box center [64, 100] width 62 height 9
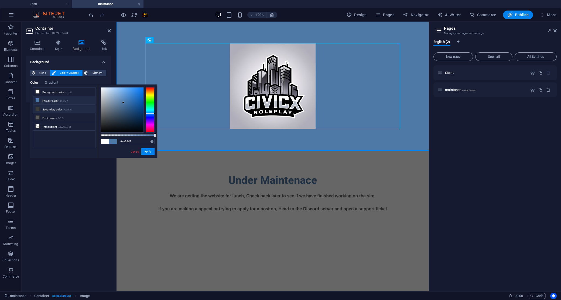
click at [70, 112] on li "Secondary color #3a3c3b" at bounding box center [64, 109] width 62 height 9
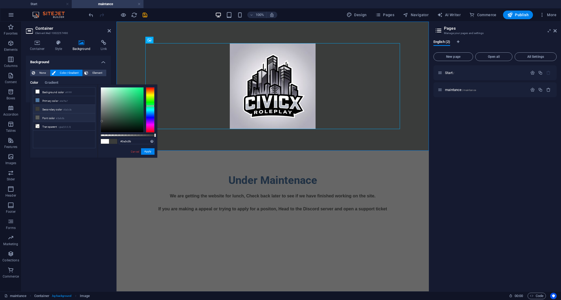
click at [70, 117] on li "Font color #5a5c5b" at bounding box center [64, 117] width 62 height 9
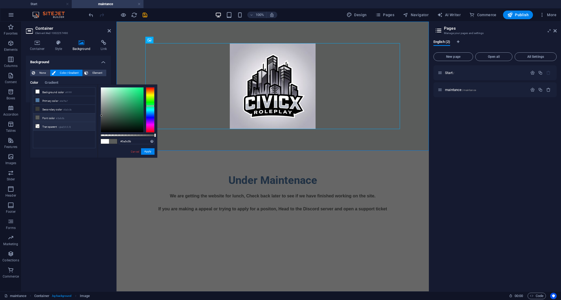
click at [69, 128] on small "rgba(0,0,0,.0)" at bounding box center [65, 127] width 13 height 4
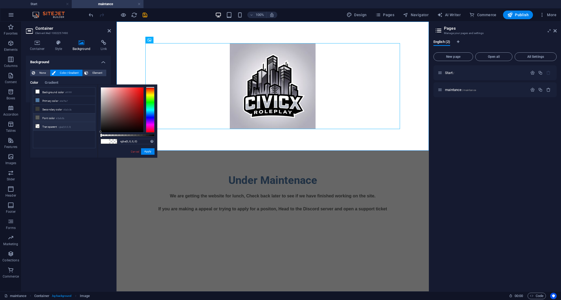
drag, startPoint x: 72, startPoint y: 119, endPoint x: 77, endPoint y: 103, distance: 16.4
click at [72, 119] on li "Font color #5a5c5b" at bounding box center [64, 117] width 62 height 9
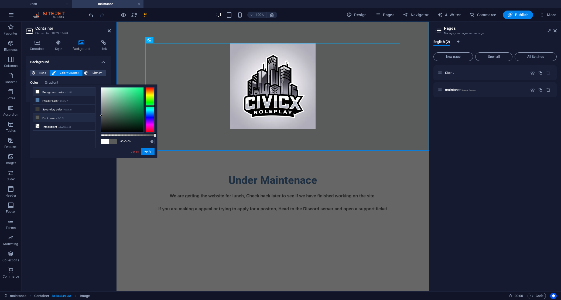
drag, startPoint x: 77, startPoint y: 103, endPoint x: 78, endPoint y: 96, distance: 8.0
click at [77, 103] on li "Primary color #4e79a7" at bounding box center [64, 100] width 62 height 9
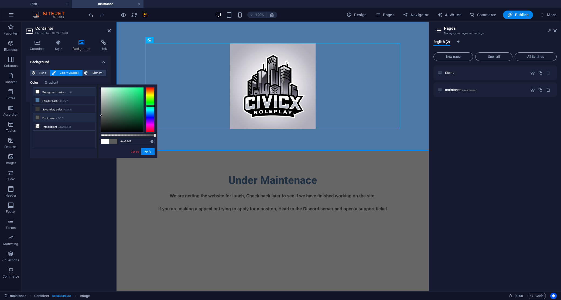
drag, startPoint x: 78, startPoint y: 96, endPoint x: 79, endPoint y: 92, distance: 3.3
click at [79, 95] on li "Background color #ffffff" at bounding box center [64, 91] width 62 height 9
type input "#ffffff"
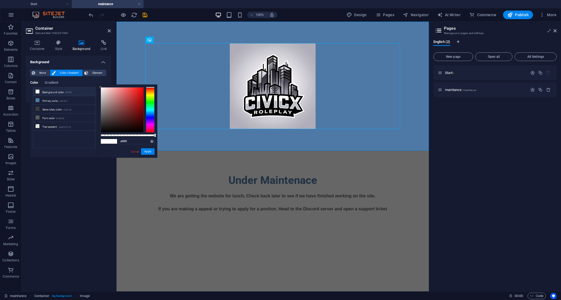
click at [79, 91] on li "Background color #ffffff" at bounding box center [64, 91] width 62 height 9
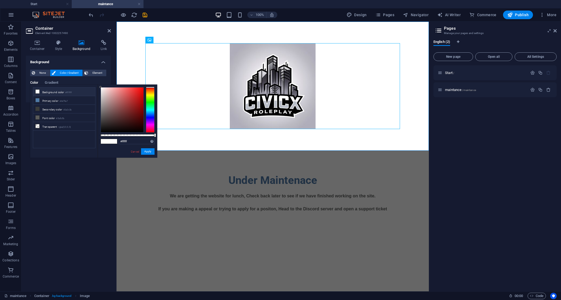
click at [80, 90] on li "Background color #ffffff" at bounding box center [64, 91] width 62 height 9
drag, startPoint x: 18, startPoint y: 129, endPoint x: 134, endPoint y: 146, distance: 116.9
click at [135, 152] on link "Cancel" at bounding box center [134, 151] width 9 height 4
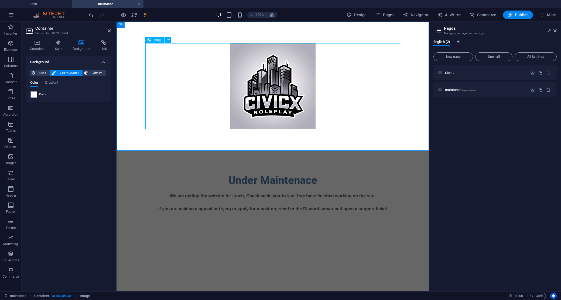
click at [265, 65] on figure at bounding box center [272, 86] width 255 height 86
drag, startPoint x: 292, startPoint y: 199, endPoint x: 386, endPoint y: 199, distance: 94.7
click at [387, 199] on div "We are getting the website for lunch, Check back later to see if we have finish…" at bounding box center [272, 202] width 255 height 19
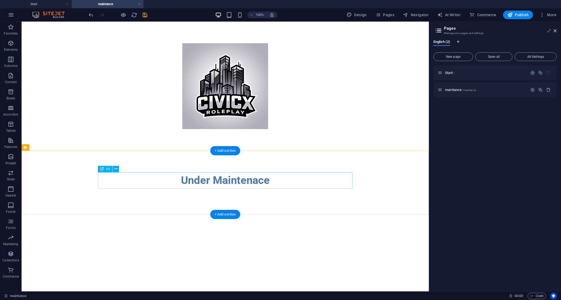
click at [258, 181] on div "Under Maintenace" at bounding box center [225, 180] width 255 height 16
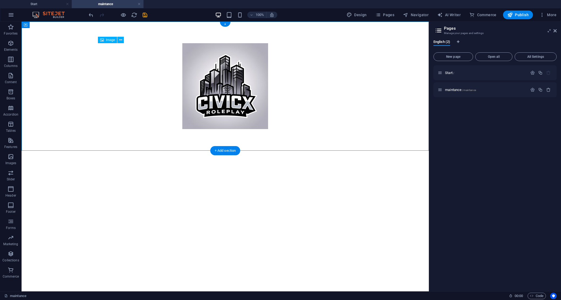
click at [248, 84] on figure at bounding box center [225, 86] width 255 height 86
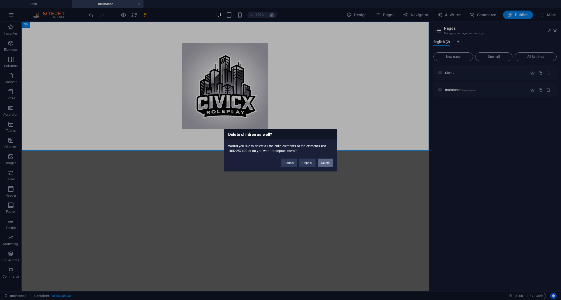
drag, startPoint x: 329, startPoint y: 165, endPoint x: 283, endPoint y: 129, distance: 58.8
click at [329, 165] on button "Delete" at bounding box center [325, 162] width 15 height 8
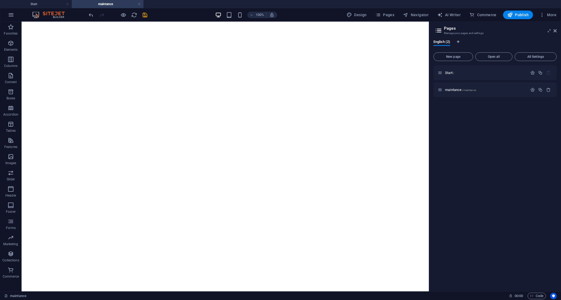
click at [243, 69] on html "Skip to main content" at bounding box center [225, 45] width 407 height 47
click at [221, 52] on div at bounding box center [225, 45] width 407 height 47
drag, startPoint x: 203, startPoint y: 41, endPoint x: 114, endPoint y: 47, distance: 88.7
click at [224, 65] on div "+ Add section" at bounding box center [225, 68] width 30 height 9
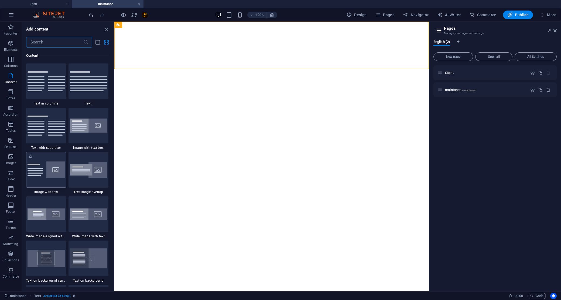
scroll to position [904, 0]
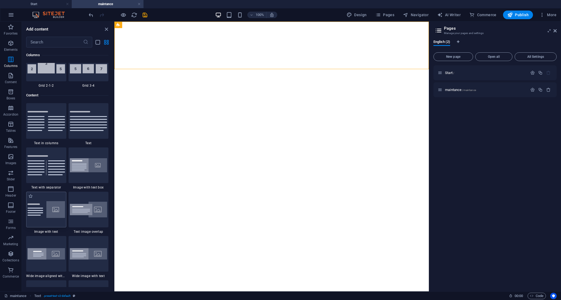
click at [47, 215] on img at bounding box center [46, 209] width 37 height 17
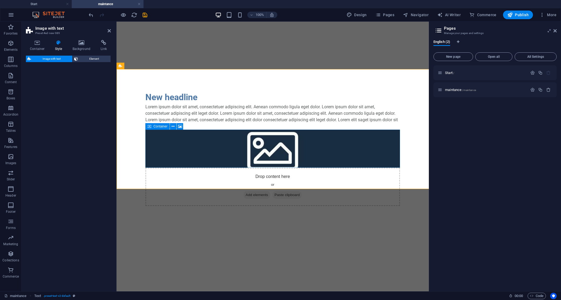
select select "rem"
select select "px"
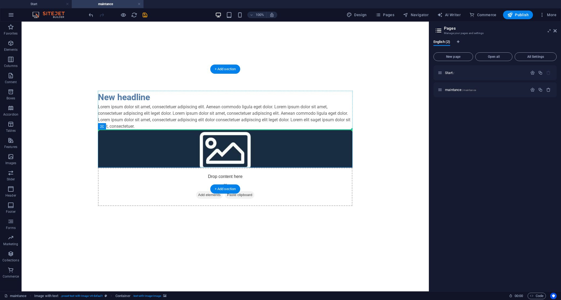
drag, startPoint x: 230, startPoint y: 148, endPoint x: 325, endPoint y: 131, distance: 96.1
click at [338, 122] on div "Lorem ipsum dolor sit amet, consectetuer adipiscing elit. Aenean commodo ligula…" at bounding box center [225, 117] width 255 height 26
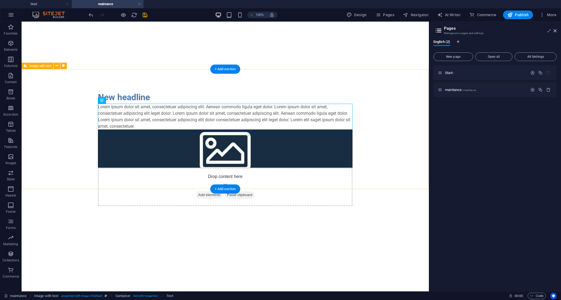
click at [372, 122] on div "New headline Lorem ipsum dolor sit amet, consectetuer adipiscing elit. Aenean c…" at bounding box center [225, 148] width 407 height 158
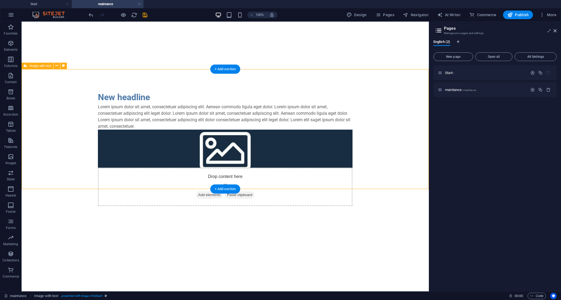
click at [372, 122] on div "New headline Lorem ipsum dolor sit amet, consectetuer adipiscing elit. Aenean c…" at bounding box center [225, 148] width 407 height 158
select select "rem"
select select "px"
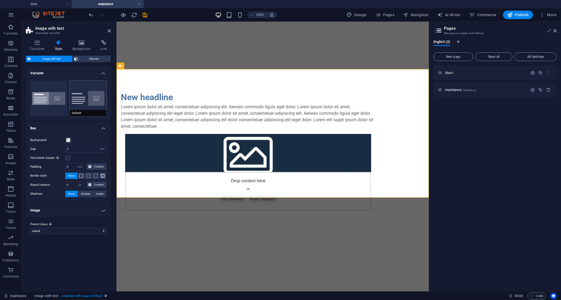
click at [90, 96] on button "Default" at bounding box center [88, 99] width 37 height 36
click at [56, 97] on button "Boxed" at bounding box center [48, 99] width 37 height 36
type input "0"
type input "2.5"
click at [94, 98] on button "Default" at bounding box center [88, 99] width 37 height 36
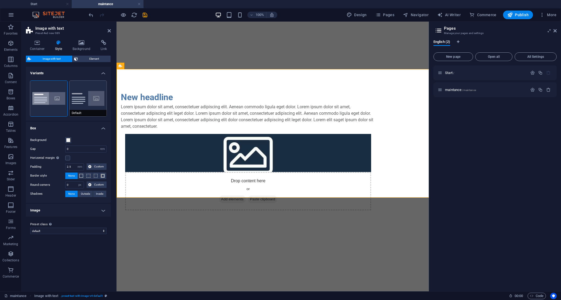
type input "2"
type input "0"
click at [35, 94] on button "Boxed" at bounding box center [48, 99] width 37 height 36
type input "0"
type input "2.5"
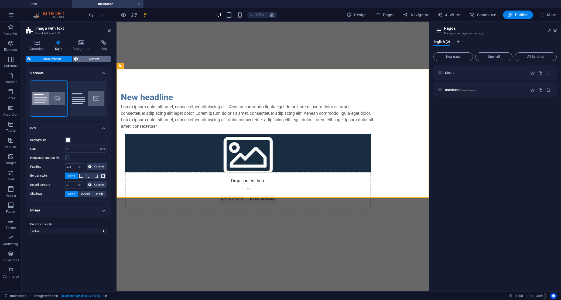
click at [81, 60] on span "Element" at bounding box center [95, 59] width 30 height 6
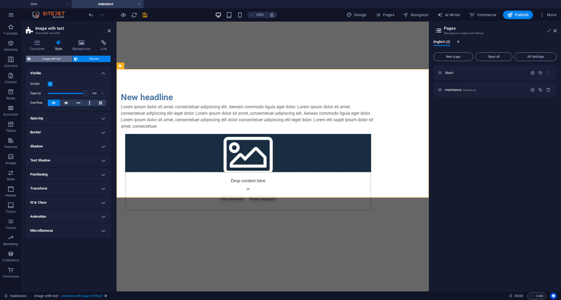
click at [52, 60] on span "Image with text" at bounding box center [52, 59] width 38 height 6
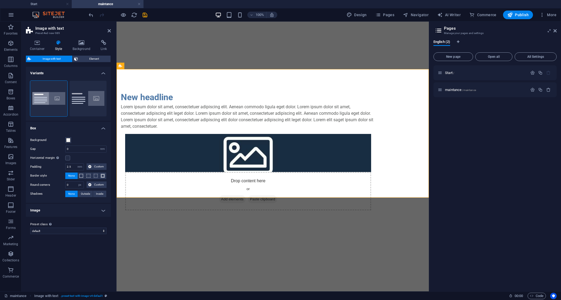
click at [94, 63] on div "Image with text Element Layout How this element expands within the layout (Flex…" at bounding box center [68, 171] width 85 height 231
click at [93, 60] on span "Element" at bounding box center [95, 59] width 30 height 6
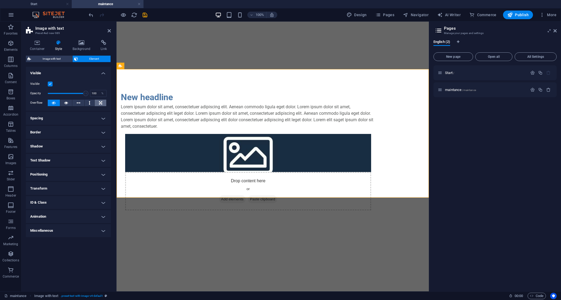
click at [99, 101] on icon at bounding box center [100, 103] width 3 height 6
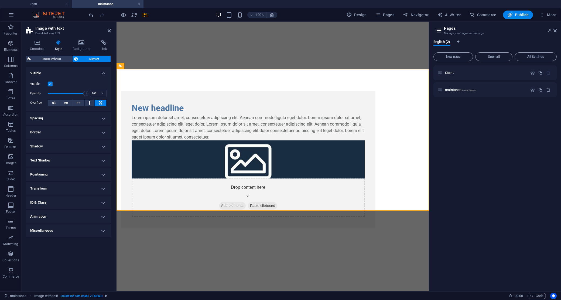
click at [60, 64] on div "Image with text Element Layout How this element expands within the layout (Flex…" at bounding box center [68, 171] width 85 height 231
click at [59, 61] on span "Image with text" at bounding box center [52, 59] width 38 height 6
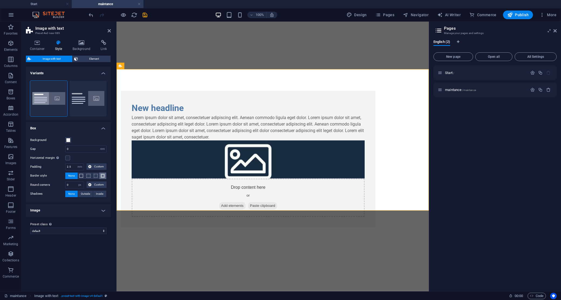
click at [102, 176] on span at bounding box center [103, 176] width 4 height 4
click at [80, 175] on span at bounding box center [81, 176] width 4 height 4
click at [70, 175] on span "None" at bounding box center [71, 175] width 6 height 6
click at [67, 141] on span at bounding box center [68, 140] width 4 height 4
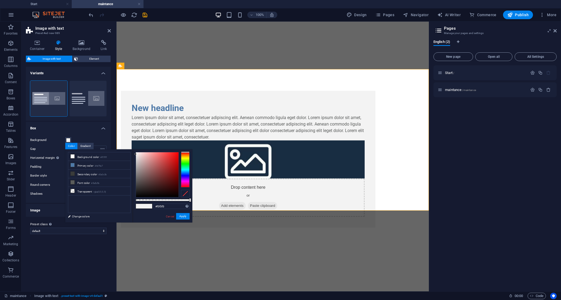
click at [142, 204] on span at bounding box center [140, 206] width 8 height 5
click at [161, 215] on div "#f3f3f3 Supported formats #0852ed rgb(8, 82, 237) rgba(8, 82, 237, 90%) hsv(221…" at bounding box center [163, 224] width 60 height 151
click at [170, 217] on link "Cancel" at bounding box center [169, 216] width 9 height 4
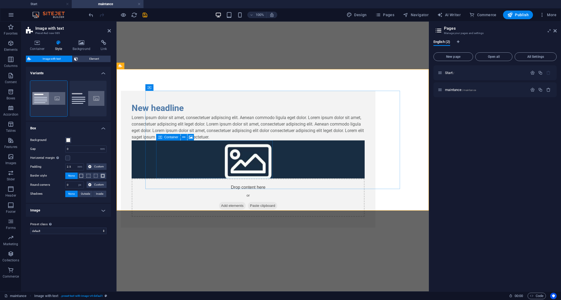
click at [210, 178] on div "Drop content here or Add elements Paste clipboard" at bounding box center [248, 197] width 233 height 38
click at [287, 220] on html "Skip to main content New headline Lorem ipsum dolor sit amet, consectetuer adip…" at bounding box center [273, 135] width 312 height 227
click at [315, 155] on div "New headline Lorem ipsum dolor sit amet, consectetuer adipiscing elit. Aenean c…" at bounding box center [248, 159] width 255 height 137
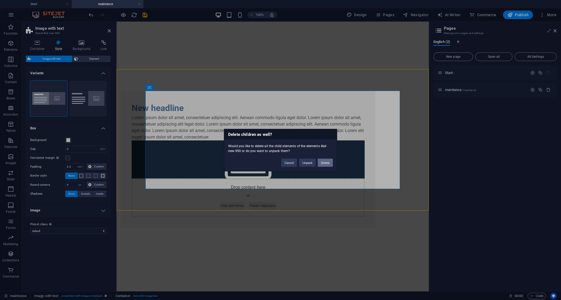
click at [323, 164] on button "Delete" at bounding box center [325, 162] width 15 height 8
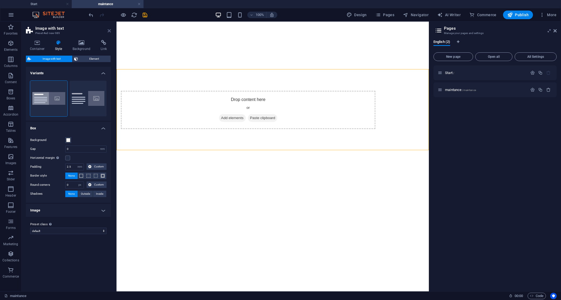
click at [108, 28] on header "Image with text Preset #ed-new-989" at bounding box center [68, 29] width 85 height 14
click at [109, 29] on icon at bounding box center [109, 31] width 3 height 4
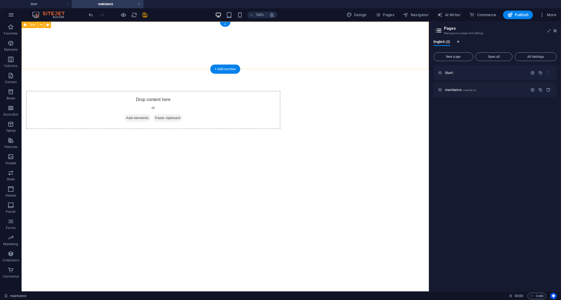
click at [149, 26] on div at bounding box center [225, 45] width 407 height 47
click at [67, 4] on link at bounding box center [67, 4] width 3 height 5
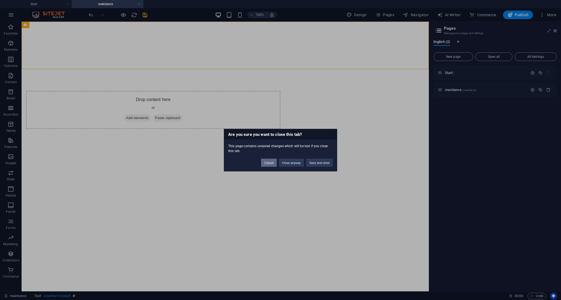
click at [268, 162] on button "Cancel" at bounding box center [269, 162] width 16 height 8
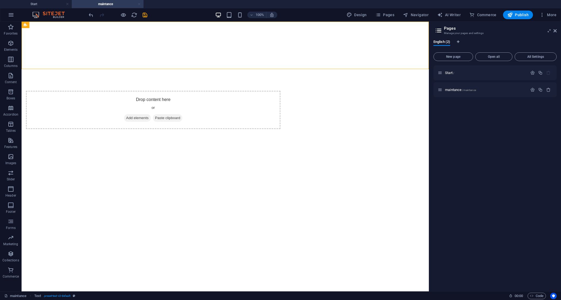
click at [139, 4] on link at bounding box center [139, 4] width 3 height 5
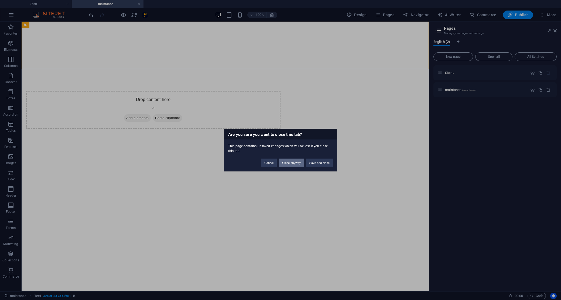
click at [289, 163] on button "Close anyway" at bounding box center [291, 162] width 25 height 8
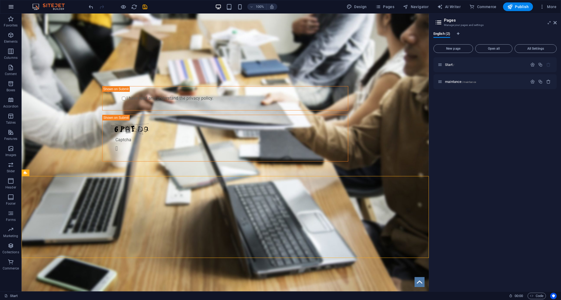
click at [9, 5] on icon "button" at bounding box center [11, 7] width 6 height 6
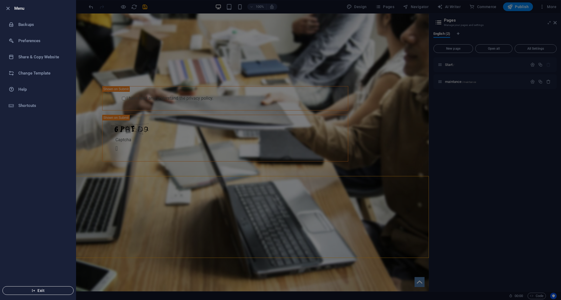
click at [49, 294] on button "Exit" at bounding box center [37, 290] width 71 height 9
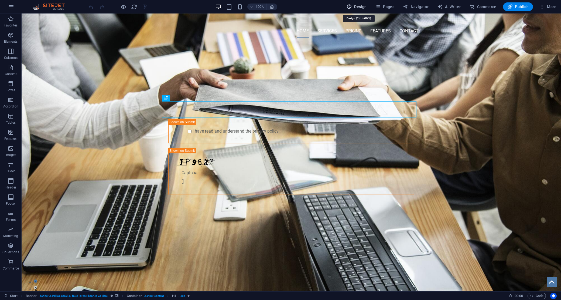
click at [360, 3] on button "Design" at bounding box center [357, 6] width 25 height 9
select select "px"
select select "400"
select select "px"
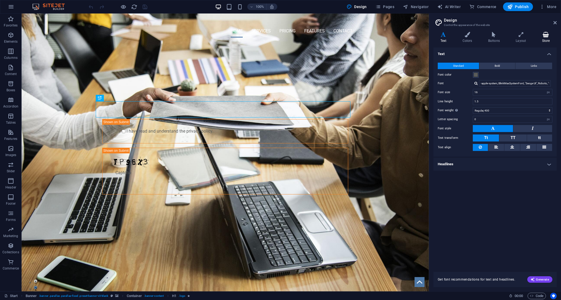
click at [549, 33] on icon at bounding box center [546, 34] width 22 height 5
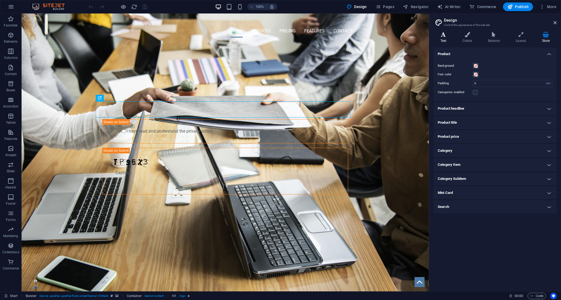
click at [450, 36] on icon at bounding box center [444, 34] width 20 height 5
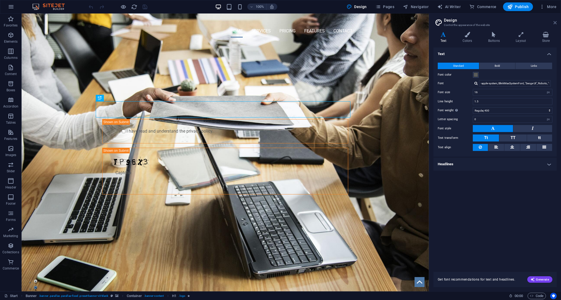
drag, startPoint x: 555, startPoint y: 20, endPoint x: 533, endPoint y: 7, distance: 25.9
click at [555, 21] on icon at bounding box center [555, 23] width 3 height 4
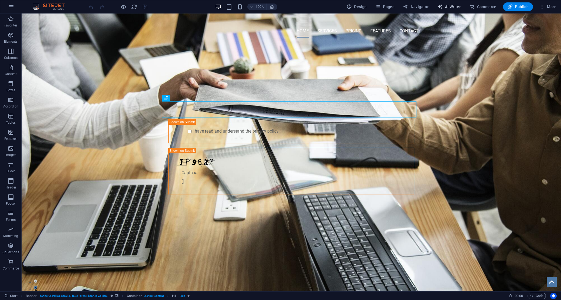
click at [446, 6] on span "AI Writer" at bounding box center [448, 6] width 23 height 5
select select "English"
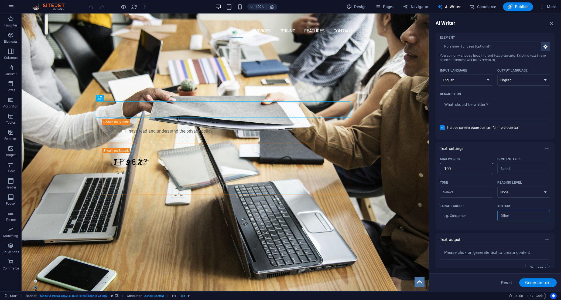
scroll to position [21, 0]
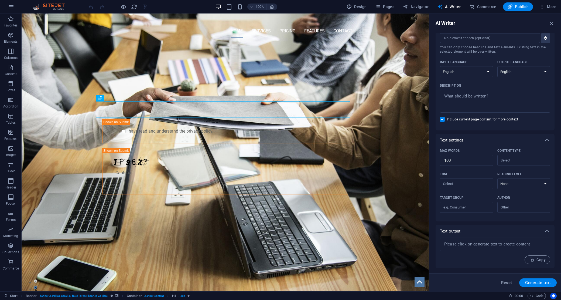
drag, startPoint x: 550, startPoint y: 25, endPoint x: 548, endPoint y: 13, distance: 12.0
click at [550, 25] on icon "button" at bounding box center [552, 23] width 6 height 6
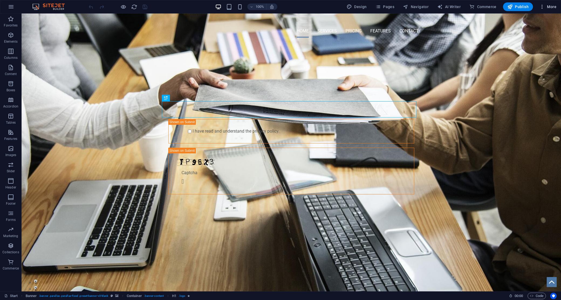
click at [541, 5] on icon "button" at bounding box center [542, 6] width 5 height 5
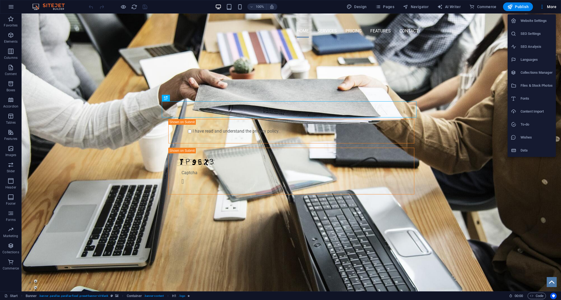
click at [7, 283] on div at bounding box center [280, 150] width 561 height 300
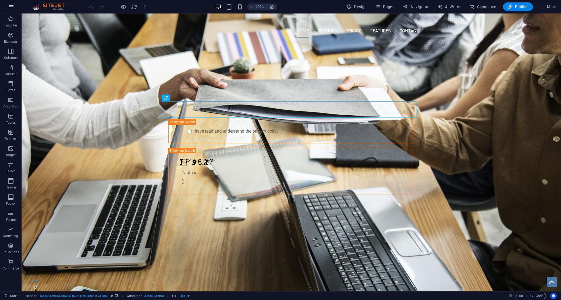
click at [9, 11] on button "button" at bounding box center [11, 6] width 13 height 13
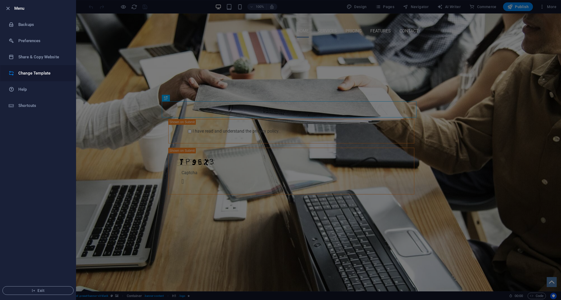
click at [37, 76] on h6 "Change Template" at bounding box center [43, 73] width 50 height 6
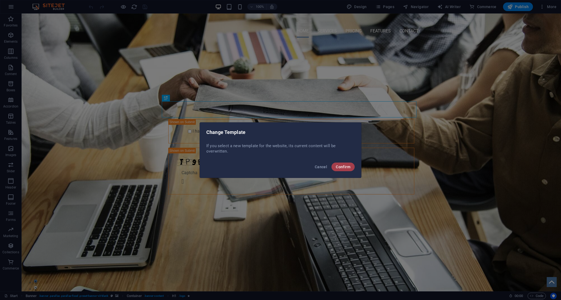
click at [343, 167] on span "Confirm" at bounding box center [343, 167] width 15 height 4
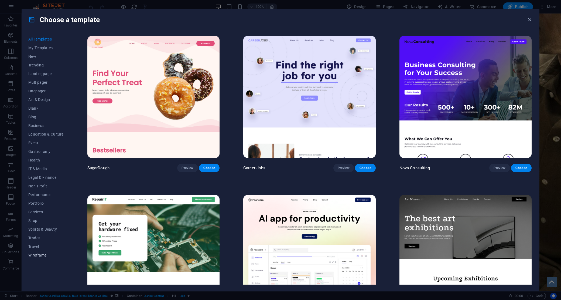
drag, startPoint x: 46, startPoint y: 255, endPoint x: 40, endPoint y: 250, distance: 7.6
click at [46, 255] on span "Wireframe" at bounding box center [45, 255] width 35 height 4
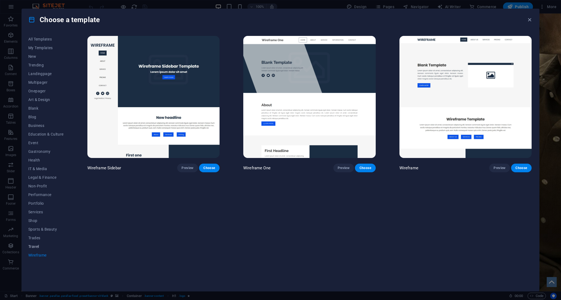
click at [35, 246] on span "Travel" at bounding box center [45, 246] width 35 height 4
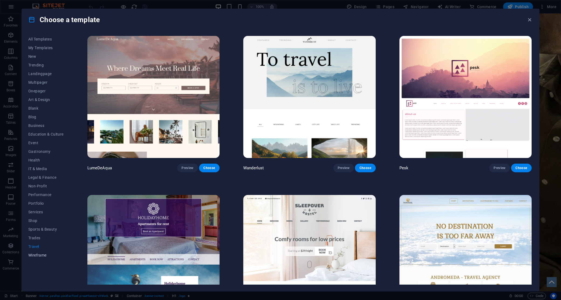
click at [39, 253] on span "Wireframe" at bounding box center [45, 255] width 35 height 4
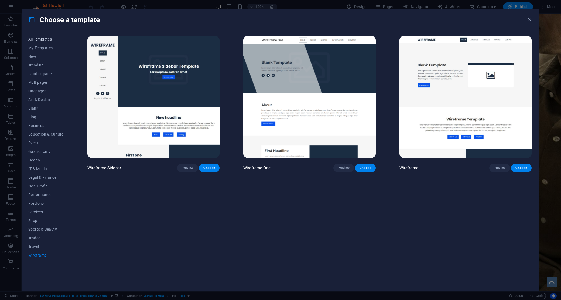
click at [41, 38] on span "All Templates" at bounding box center [45, 39] width 35 height 4
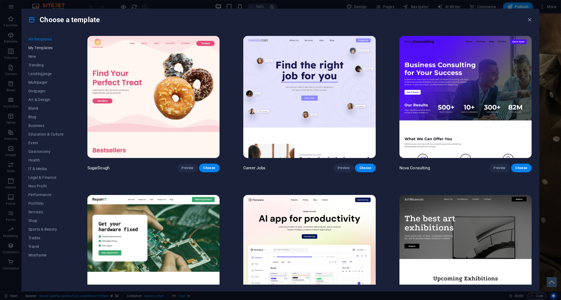
click at [41, 47] on span "My Templates" at bounding box center [45, 48] width 35 height 4
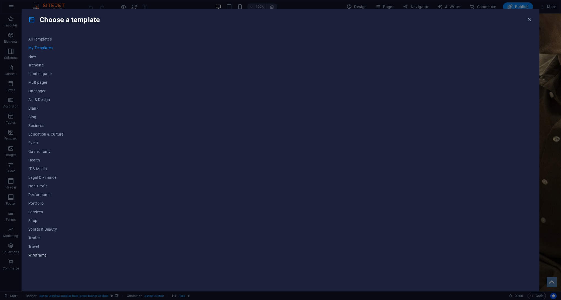
click at [35, 253] on span "Wireframe" at bounding box center [45, 255] width 35 height 4
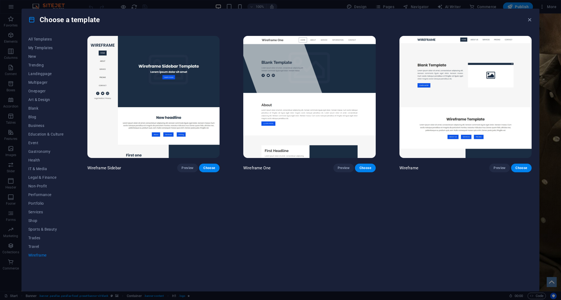
click at [342, 120] on img at bounding box center [309, 97] width 132 height 122
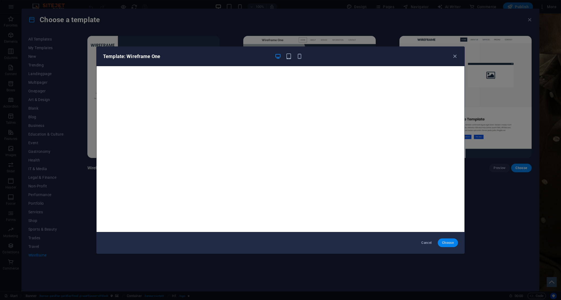
click at [454, 243] on button "Choose" at bounding box center [448, 242] width 20 height 9
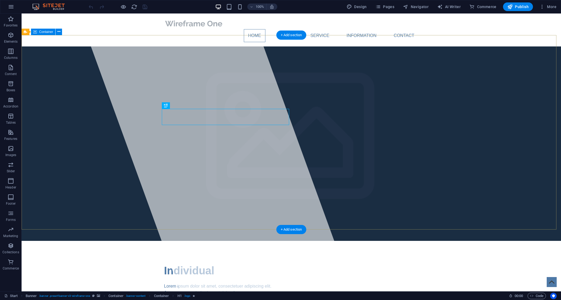
click at [323, 241] on div "Individual Lorem ipsum dolor sit amet, consectetuer adipiscing elit. Aenean com…" at bounding box center [292, 298] width 540 height 114
click at [336, 241] on div "Individual Lorem ipsum dolor sit amet, consectetuer adipiscing elit. Aenean com…" at bounding box center [292, 298] width 540 height 114
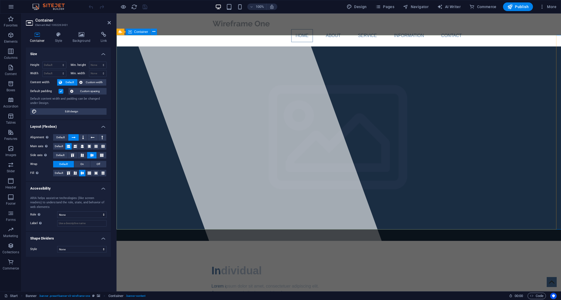
click at [392, 241] on div "Individual Lorem ipsum dolor sit amet, consectetuer adipiscing elit. Aenean com…" at bounding box center [339, 298] width 445 height 114
click at [399, 241] on div "Individual Lorem ipsum dolor sit amet, consectetuer adipiscing elit. Aenean com…" at bounding box center [339, 298] width 445 height 114
click at [109, 21] on icon at bounding box center [109, 23] width 3 height 4
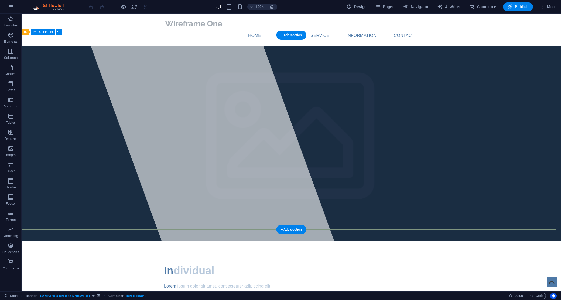
click at [362, 241] on div "Individual Lorem ipsum dolor sit amet, consectetuer adipiscing elit. Aenean com…" at bounding box center [292, 298] width 540 height 114
click at [338, 241] on div "Individual Lorem ipsum dolor sit amet, consectetuer adipiscing elit. Aenean com…" at bounding box center [292, 298] width 540 height 114
click at [357, 241] on div "Individual Lorem ipsum dolor sit amet, consectetuer adipiscing elit. Aenean com…" at bounding box center [292, 298] width 540 height 114
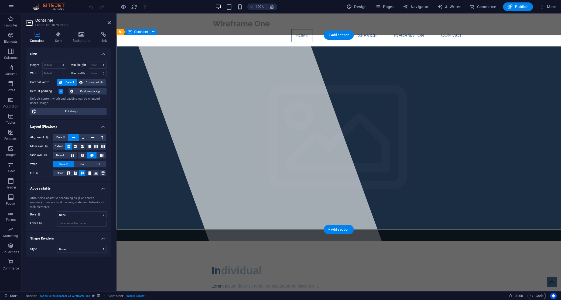
click at [370, 241] on div "Individual Lorem ipsum dolor sit amet, consectetuer adipiscing elit. Aenean com…" at bounding box center [339, 298] width 445 height 114
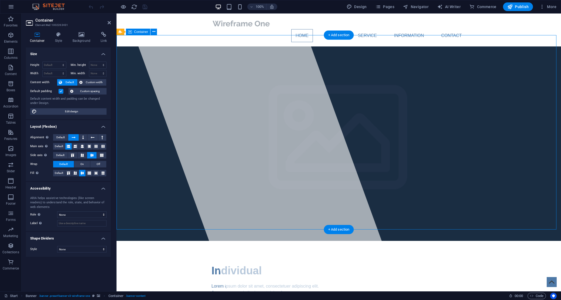
click at [416, 241] on div "Individual Lorem ipsum dolor sit amet, consectetuer adipiscing elit. Aenean com…" at bounding box center [339, 298] width 445 height 114
click at [84, 35] on icon at bounding box center [82, 34] width 26 height 5
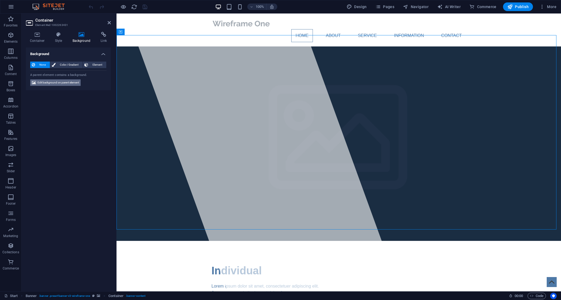
click at [53, 84] on span "Edit background on parent element" at bounding box center [58, 82] width 42 height 6
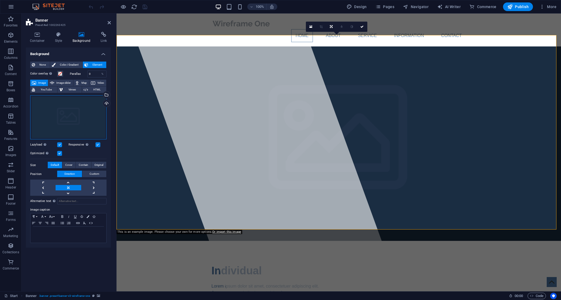
click at [73, 119] on div "Drag files here, click to choose files or select files from Files or our free s…" at bounding box center [68, 117] width 76 height 44
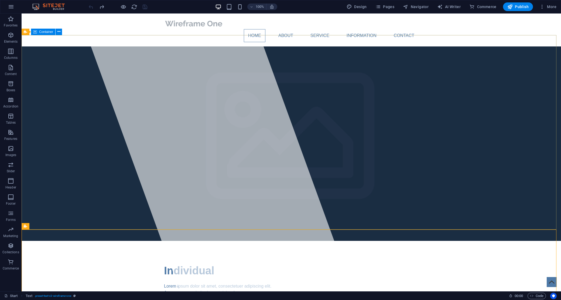
click at [366, 241] on div "Individual Lorem ipsum dolor sit amet, consectetuer adipiscing elit. Aenean com…" at bounding box center [292, 298] width 540 height 114
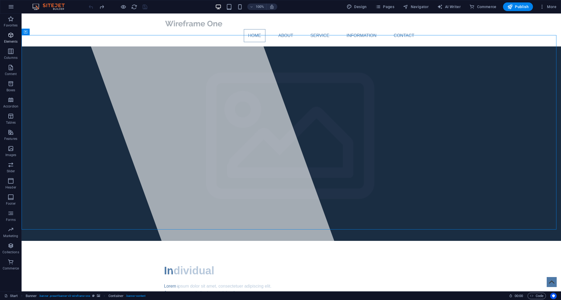
click at [9, 36] on icon "button" at bounding box center [11, 35] width 6 height 6
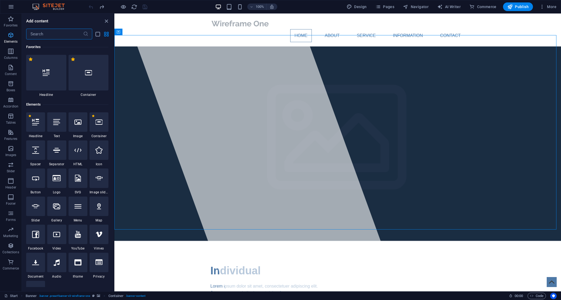
scroll to position [57, 0]
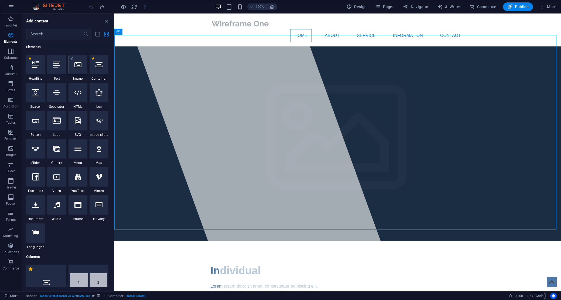
click at [74, 66] on icon at bounding box center [77, 64] width 7 height 7
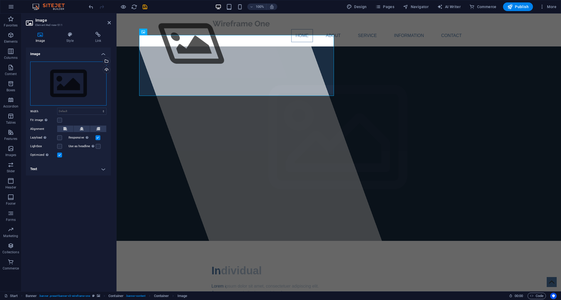
click at [72, 84] on div "Drag files here, click to choose files or select files from Files or our free s…" at bounding box center [68, 84] width 76 height 44
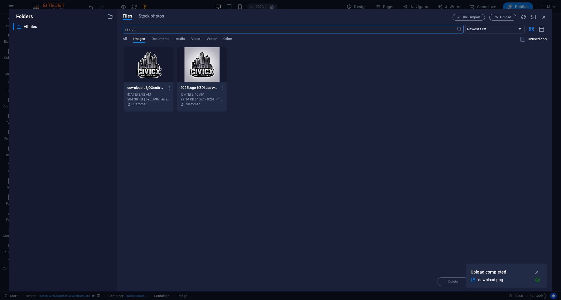
click at [161, 63] on div at bounding box center [148, 64] width 49 height 35
click at [538, 269] on icon "button" at bounding box center [537, 272] width 6 height 6
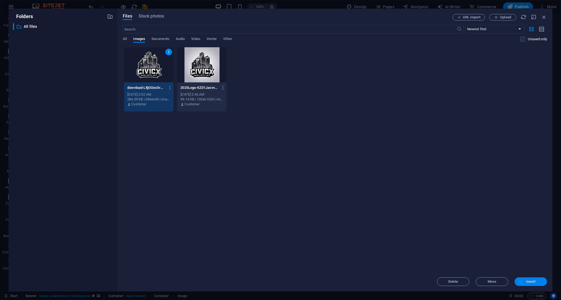
click at [529, 280] on span "Insert" at bounding box center [530, 281] width 9 height 3
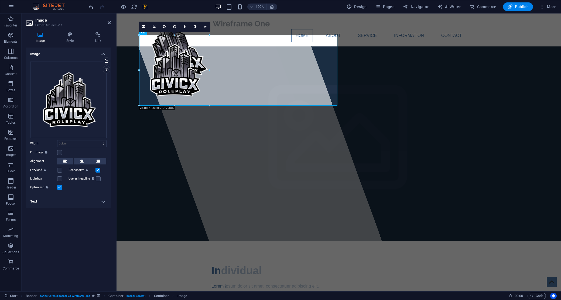
drag, startPoint x: 305, startPoint y: 195, endPoint x: 209, endPoint y: 90, distance: 142.3
type input "261"
select select "px"
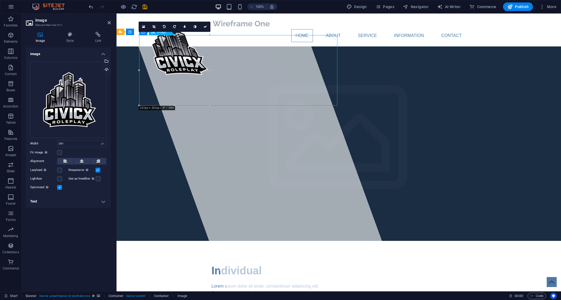
drag, startPoint x: 188, startPoint y: 71, endPoint x: 230, endPoint y: 72, distance: 42.4
click at [230, 72] on figure at bounding box center [226, 48] width 198 height 70
drag, startPoint x: 191, startPoint y: 79, endPoint x: 197, endPoint y: 77, distance: 6.6
click at [202, 79] on figure at bounding box center [226, 48] width 198 height 70
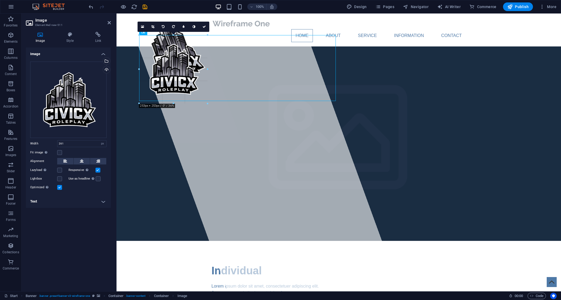
type input "253"
click at [82, 158] on icon at bounding box center [82, 161] width 4 height 6
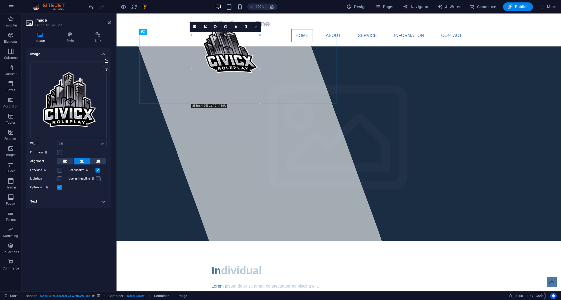
click at [255, 25] on icon at bounding box center [256, 26] width 3 height 3
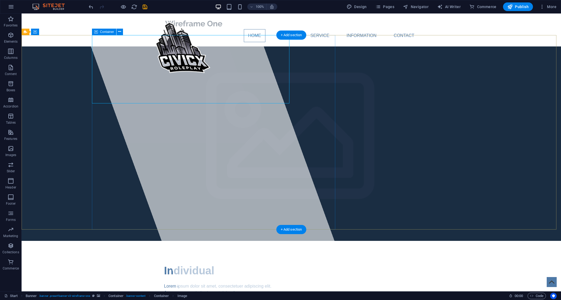
click at [280, 171] on div at bounding box center [216, 152] width 274 height 278
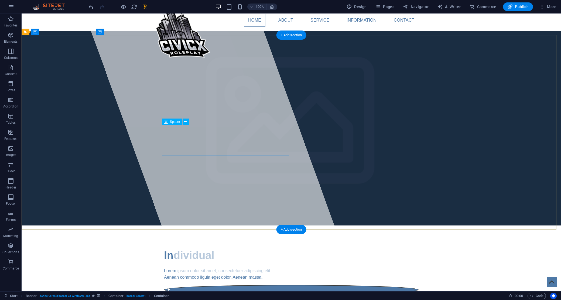
scroll to position [0, 0]
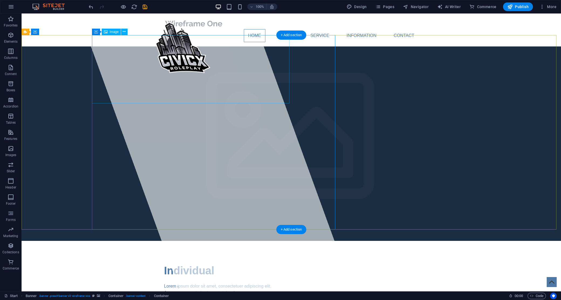
click at [196, 73] on figure at bounding box center [177, 47] width 197 height 68
click at [202, 75] on figure at bounding box center [177, 47] width 197 height 68
click at [201, 75] on figure at bounding box center [177, 47] width 197 height 68
select select "px"
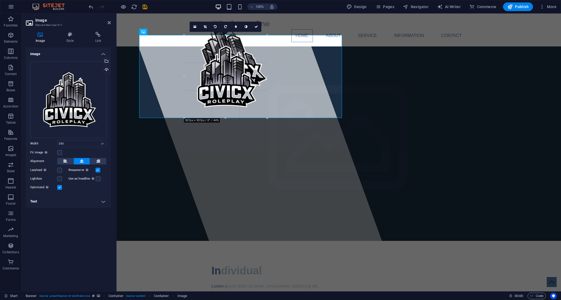
drag, startPoint x: 260, startPoint y: 104, endPoint x: 274, endPoint y: 119, distance: 20.6
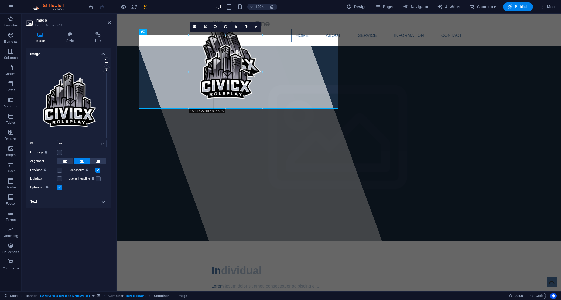
drag, startPoint x: 268, startPoint y: 118, endPoint x: 141, endPoint y: 89, distance: 130.0
type input "272"
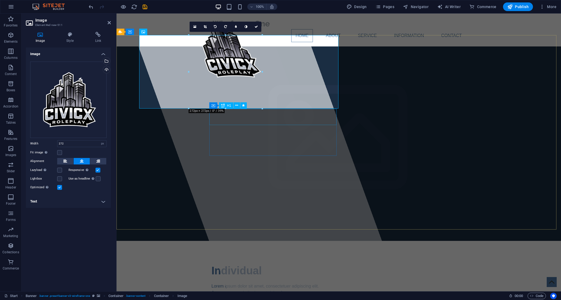
click at [314, 296] on div at bounding box center [339, 298] width 255 height 4
click at [539, 241] on div "Individual Lorem ipsum dolor sit amet, consectetuer adipiscing elit. Aenean com…" at bounding box center [339, 298] width 445 height 114
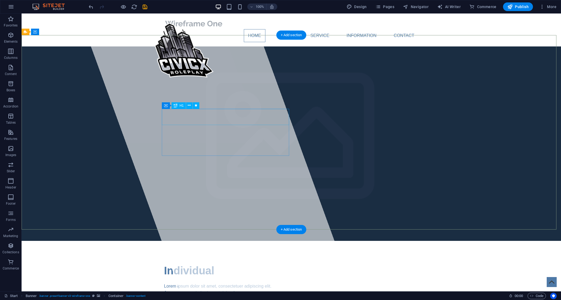
click at [199, 264] on span "Individual" at bounding box center [189, 270] width 50 height 12
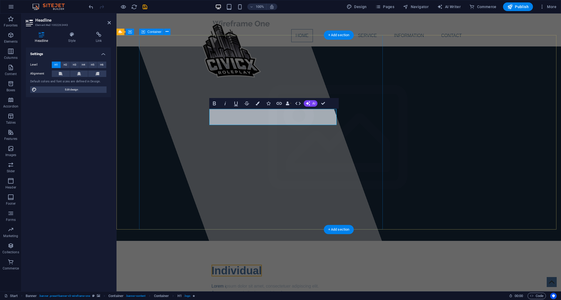
click at [292, 178] on div at bounding box center [264, 152] width 274 height 278
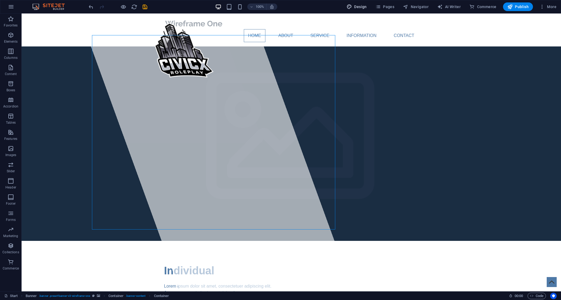
click at [360, 8] on span "Design" at bounding box center [357, 6] width 20 height 5
select select "px"
select select "400"
select select "px"
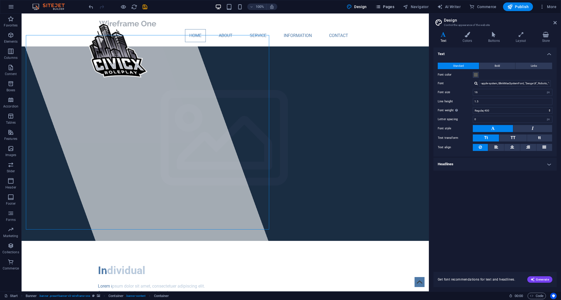
click at [381, 6] on icon "button" at bounding box center [378, 6] width 5 height 5
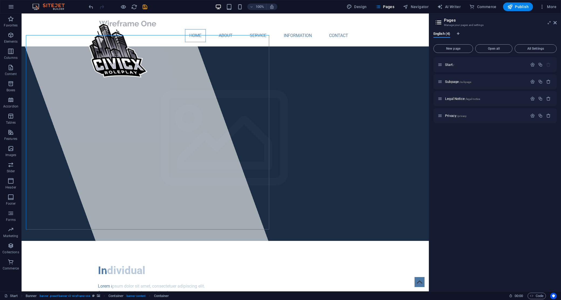
click at [470, 181] on div "Start / Subpage /subpage Legal Notice /legal-notice Privacy /privacy" at bounding box center [495, 172] width 123 height 230
drag, startPoint x: 448, startPoint y: 50, endPoint x: 526, endPoint y: 112, distance: 100.2
click at [448, 50] on button "New page" at bounding box center [454, 48] width 40 height 9
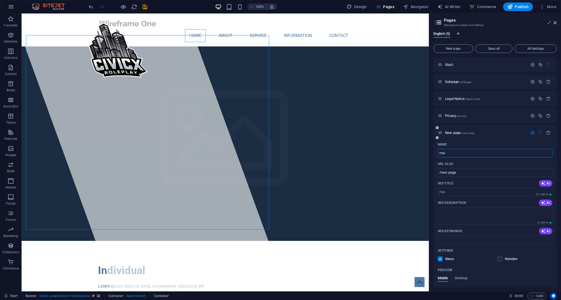
type input "mai"
type input "/mai"
click at [459, 152] on input "mai" at bounding box center [495, 153] width 115 height 9
drag, startPoint x: 473, startPoint y: 162, endPoint x: 468, endPoint y: 234, distance: 71.7
click at [473, 162] on div "URL SLUG" at bounding box center [495, 163] width 115 height 9
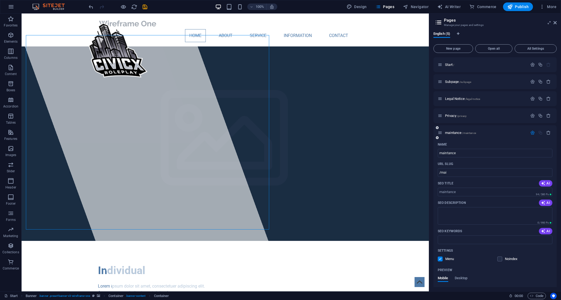
type input "maintance"
type input "/maintance"
click at [456, 133] on span "maintance /maintance" at bounding box center [460, 133] width 31 height 4
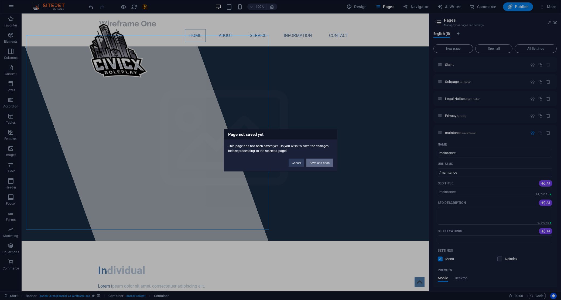
click at [324, 163] on button "Save and open" at bounding box center [319, 162] width 26 height 8
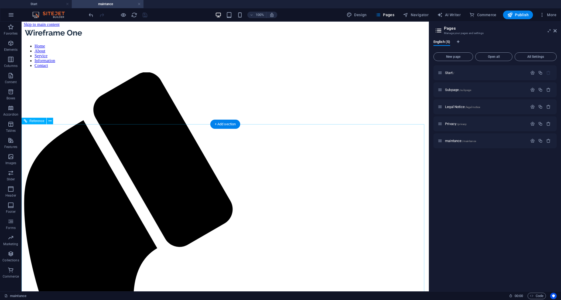
scroll to position [5, 0]
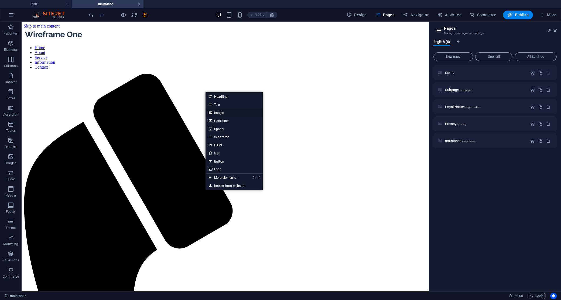
drag, startPoint x: 224, startPoint y: 112, endPoint x: 109, endPoint y: 93, distance: 116.8
click at [224, 112] on link "Image" at bounding box center [234, 112] width 57 height 8
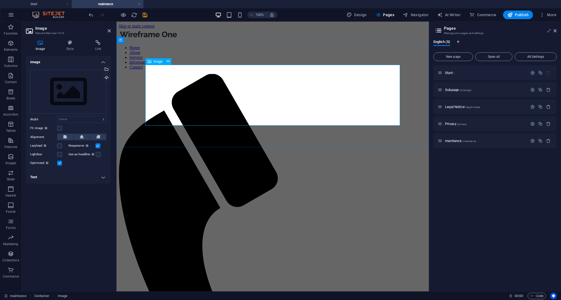
click at [67, 93] on div "Drag files here, click to choose files or select files from Files or our free s…" at bounding box center [68, 92] width 76 height 44
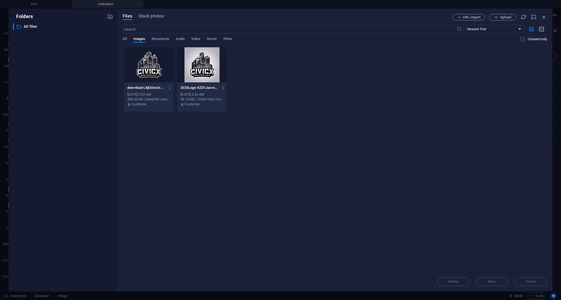
click at [155, 69] on div at bounding box center [148, 64] width 49 height 35
click at [536, 280] on span "Insert" at bounding box center [531, 281] width 28 height 3
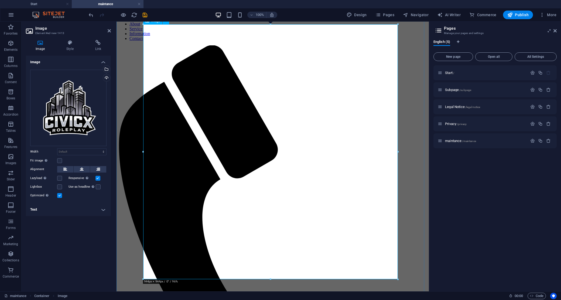
scroll to position [50, 0]
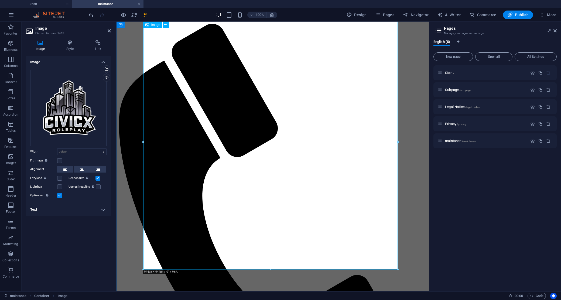
drag, startPoint x: 386, startPoint y: 290, endPoint x: 268, endPoint y: 132, distance: 197.4
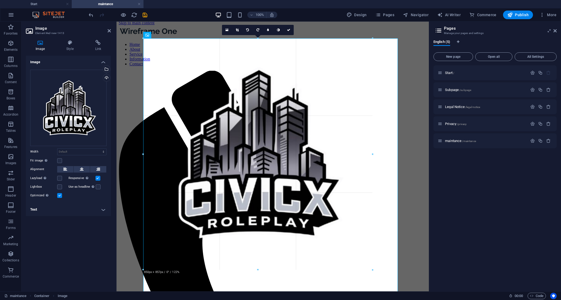
scroll to position [0, 0]
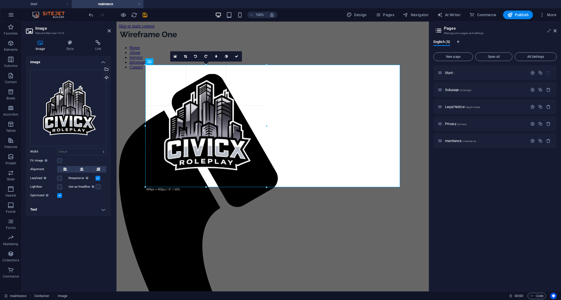
drag, startPoint x: 270, startPoint y: 270, endPoint x: 239, endPoint y: 134, distance: 140.3
type input "434"
select select "px"
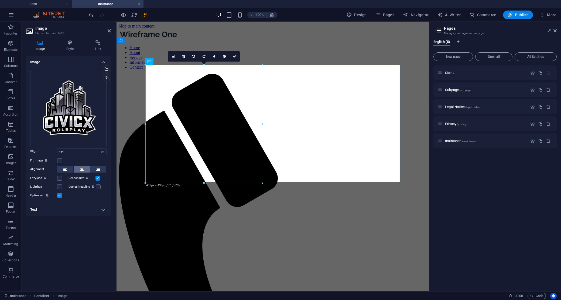
click at [84, 168] on button at bounding box center [82, 169] width 16 height 6
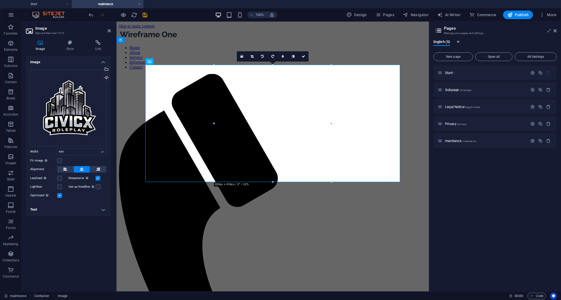
click at [98, 178] on label at bounding box center [98, 178] width 5 height 5
click at [0, 0] on input "Responsive Automatically load retina image and smartphone optimized sizes." at bounding box center [0, 0] width 0 height 0
click at [59, 179] on label at bounding box center [59, 178] width 5 height 5
click at [0, 0] on input "Lazyload Loading images after the page loads improves page speed." at bounding box center [0, 0] width 0 height 0
click at [60, 178] on label at bounding box center [59, 178] width 5 height 5
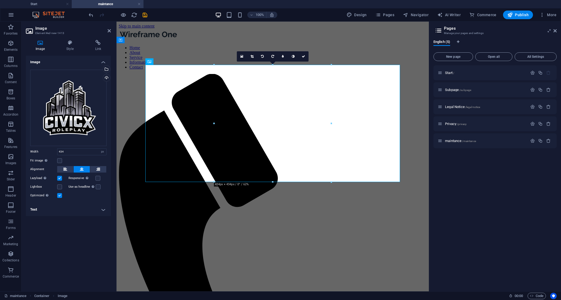
click at [0, 0] on input "Lazyload Loading images after the page loads improves page speed." at bounding box center [0, 0] width 0 height 0
click at [60, 186] on label at bounding box center [59, 186] width 5 height 5
click at [0, 0] on input "Lightbox" at bounding box center [0, 0] width 0 height 0
click at [60, 187] on label at bounding box center [59, 186] width 5 height 5
click at [0, 0] on input "Lightbox" at bounding box center [0, 0] width 0 height 0
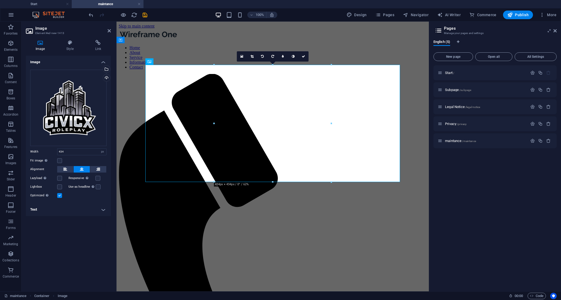
click at [304, 53] on link at bounding box center [303, 56] width 10 height 10
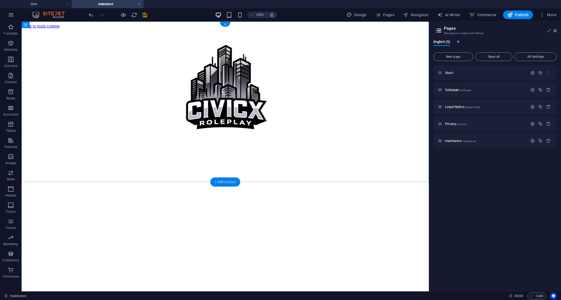
click at [222, 183] on div "+ Add section" at bounding box center [225, 181] width 30 height 9
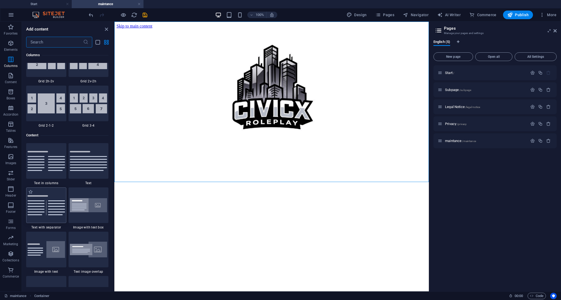
scroll to position [864, 0]
click at [44, 164] on img at bounding box center [46, 161] width 37 height 20
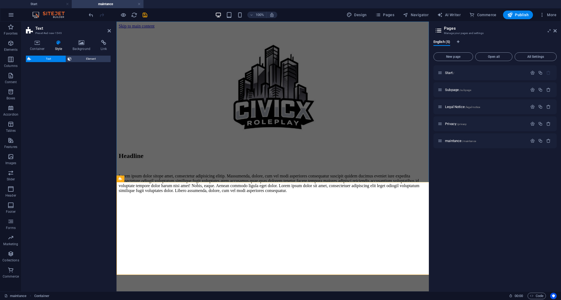
select select "rem"
select select "preset-text-v2-columns"
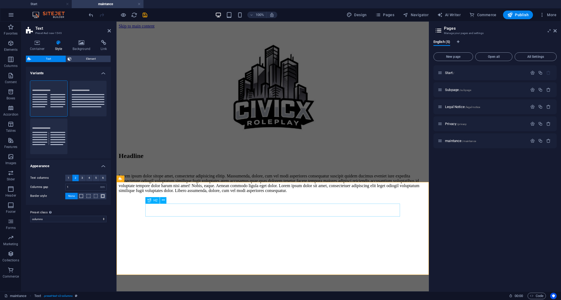
click at [232, 159] on div "Headline" at bounding box center [273, 155] width 308 height 7
click at [221, 159] on div "Headline" at bounding box center [273, 155] width 308 height 7
click at [176, 159] on div "Headline" at bounding box center [273, 155] width 308 height 7
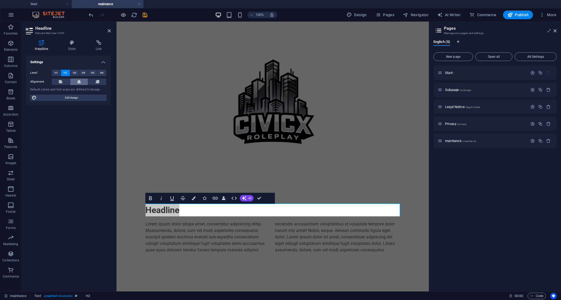
click at [82, 80] on button at bounding box center [79, 82] width 18 height 6
click at [55, 71] on span "H1" at bounding box center [56, 73] width 4 height 6
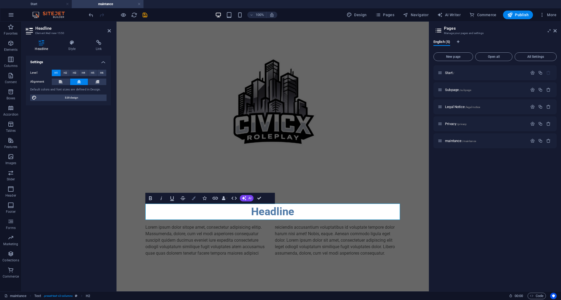
click at [191, 198] on button "Colors" at bounding box center [194, 198] width 10 height 11
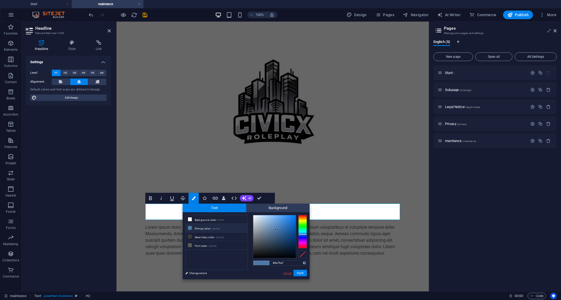
click at [287, 274] on link "Cancel" at bounding box center [287, 273] width 9 height 4
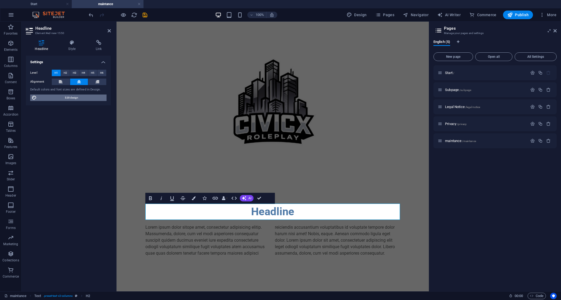
click at [78, 97] on span "Edit design" at bounding box center [71, 97] width 67 height 6
select select "px"
select select "400"
select select "px"
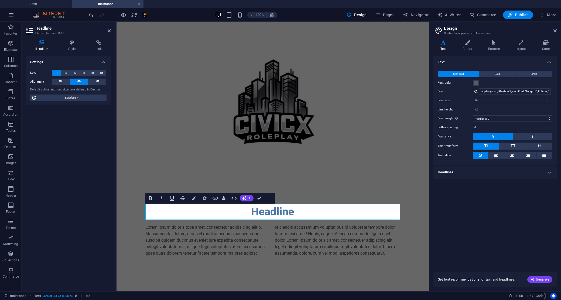
click at [495, 70] on div "Standard Bold Links Font color Font -apple-system, BlinkMaxSystemFont, "Seoge U…" at bounding box center [494, 114] width 125 height 99
click at [489, 173] on h4 "Headlines" at bounding box center [495, 172] width 123 height 13
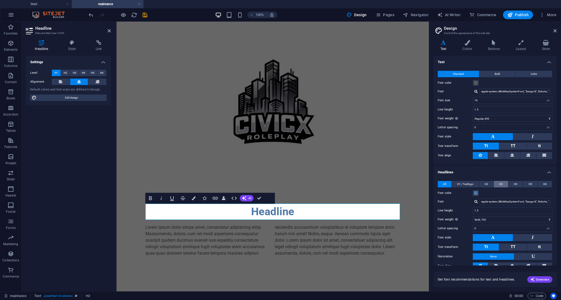
scroll to position [17, 0]
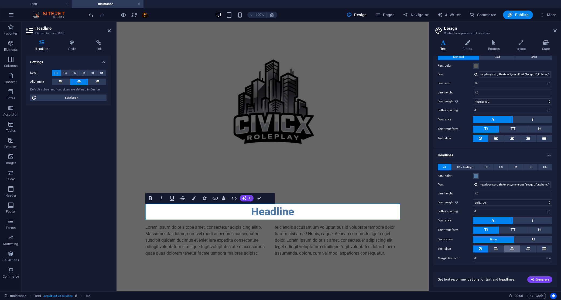
click at [512, 247] on icon at bounding box center [512, 248] width 4 height 6
click at [485, 166] on span "H2" at bounding box center [487, 167] width 4 height 6
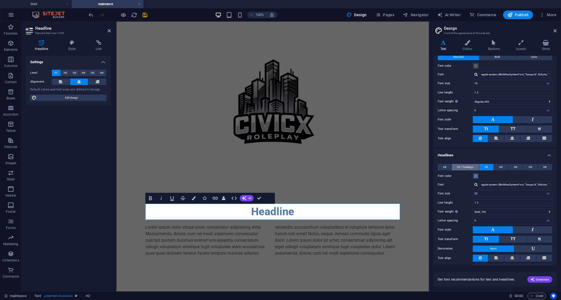
click at [466, 165] on span "H1 / Textlogo" at bounding box center [465, 167] width 16 height 6
click at [449, 166] on button "All" at bounding box center [445, 167] width 14 height 6
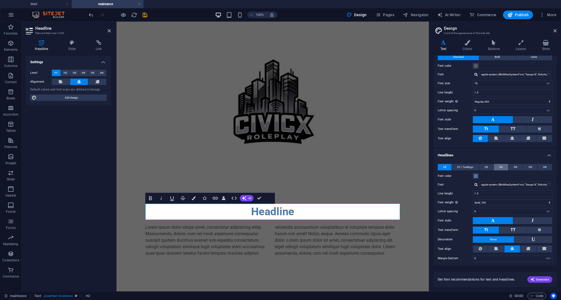
scroll to position [0, 0]
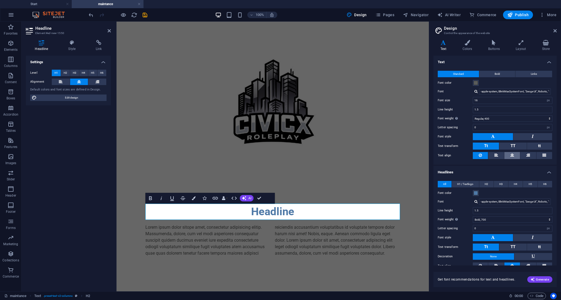
click at [512, 154] on icon at bounding box center [512, 155] width 4 height 6
click at [275, 210] on h1 "Headline" at bounding box center [272, 211] width 255 height 16
click at [302, 241] on div "Lorem ipsum dolor sitope amet, consectetur adipisicing elitip. Massumenda, dolo…" at bounding box center [272, 240] width 255 height 32
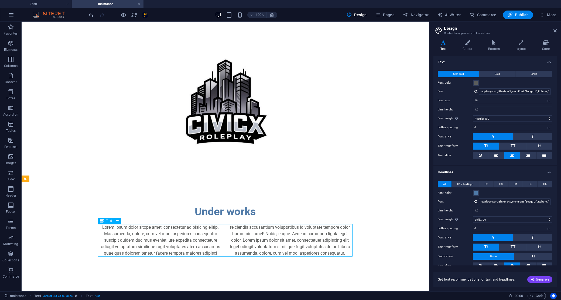
click at [306, 237] on div "Lorem ipsum dolor sitope amet, consectetur adipisicing elitip. Massumenda, dolo…" at bounding box center [225, 240] width 255 height 32
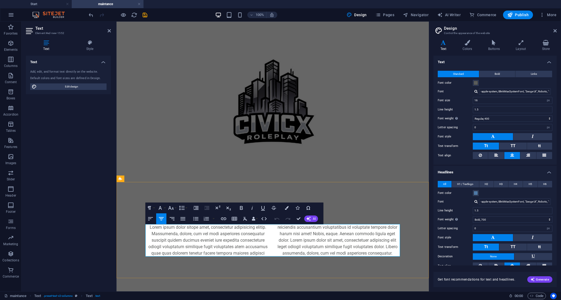
click at [306, 237] on p "Lorem ipsum dolor sitope amet, consectetur adipisicing elitip. Massumenda, dolo…" at bounding box center [272, 240] width 255 height 32
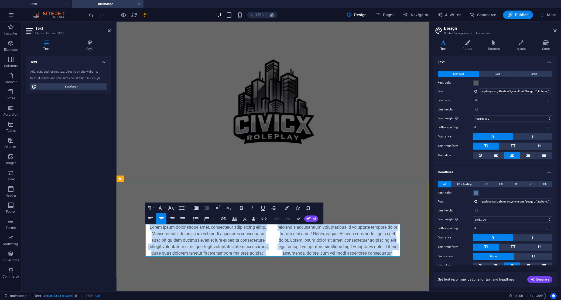
click at [306, 237] on p "Lorem ipsum dolor sitope amet, consectetur adipisicing elitip. Massumenda, dolo…" at bounding box center [272, 240] width 255 height 32
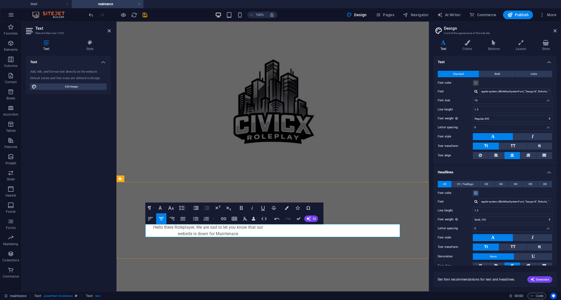
drag, startPoint x: 236, startPoint y: 233, endPoint x: 243, endPoint y: 234, distance: 7.5
click at [236, 233] on p "Hello there Roleplayer, We are sad to let you know that our website is down for…" at bounding box center [207, 230] width 125 height 13
click at [246, 234] on p "Hello there Roleplayer, We are sad to let you know that our website is down for…" at bounding box center [207, 230] width 125 height 13
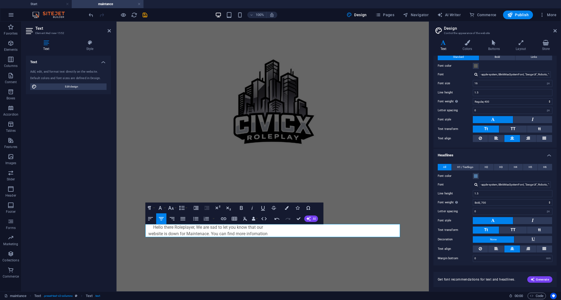
click at [504, 247] on button at bounding box center [512, 248] width 16 height 7
click at [490, 247] on button at bounding box center [496, 248] width 16 height 7
click at [510, 246] on icon at bounding box center [512, 248] width 4 height 6
click at [460, 165] on span "H1 / Textlogo" at bounding box center [465, 167] width 16 height 6
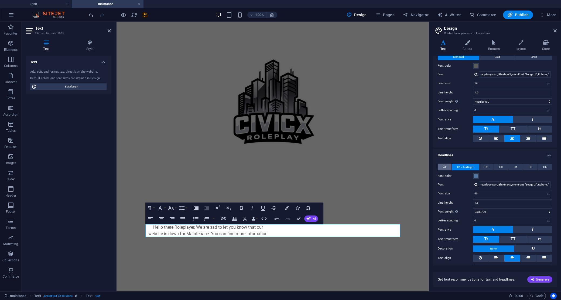
click at [447, 166] on button "All" at bounding box center [445, 167] width 14 height 6
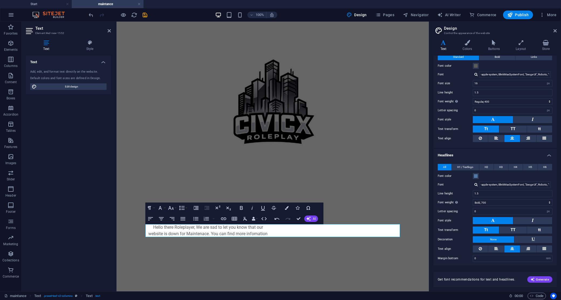
click at [283, 258] on html "Skip to main content Under works Hello there Roleplayer, We are sad to let you …" at bounding box center [273, 140] width 312 height 237
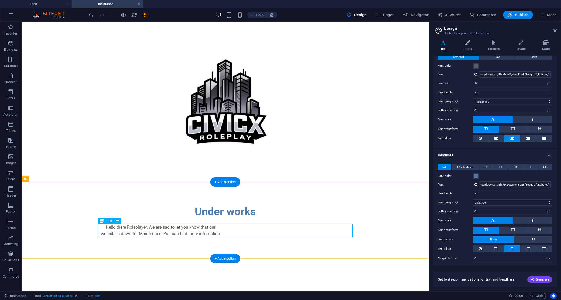
click at [222, 233] on div "Hello there Roleplayer, We are sad to let you know that our website is down for…" at bounding box center [225, 230] width 255 height 13
click at [237, 229] on div "Hello there Roleplayer, We are sad to let you know that our website is down for…" at bounding box center [225, 230] width 255 height 13
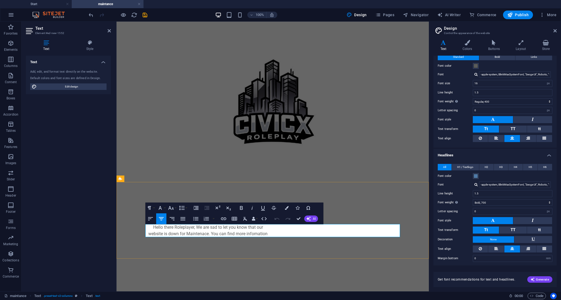
drag, startPoint x: 271, startPoint y: 234, endPoint x: 267, endPoint y: 233, distance: 4.9
click at [267, 233] on div "Hello there Roleplayer, We are sad to let you know that our website is down for…" at bounding box center [272, 230] width 255 height 13
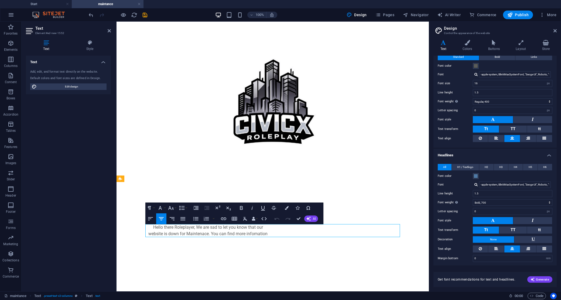
click at [377, 230] on div "Hello there Roleplayer, We are sad to let you know that our website is down for…" at bounding box center [272, 230] width 255 height 13
click at [381, 258] on html "Skip to main content Under works Hello there Roleplayer, We are sad to let you …" at bounding box center [273, 140] width 312 height 237
click at [385, 232] on div "Hello there Roleplayer, We are sad to let you know that our website is down for…" at bounding box center [272, 230] width 255 height 13
click at [407, 233] on div "Under works Hello there Roleplayer, We are sad to let you know that our website…" at bounding box center [273, 220] width 312 height 77
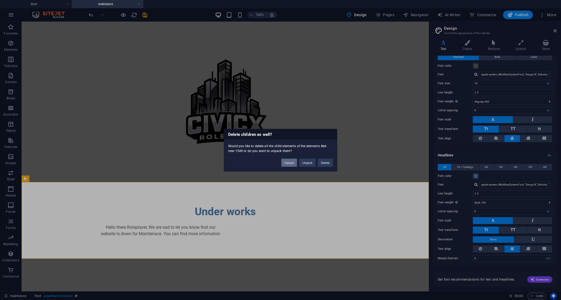
click at [289, 163] on button "Cancel" at bounding box center [289, 162] width 16 height 8
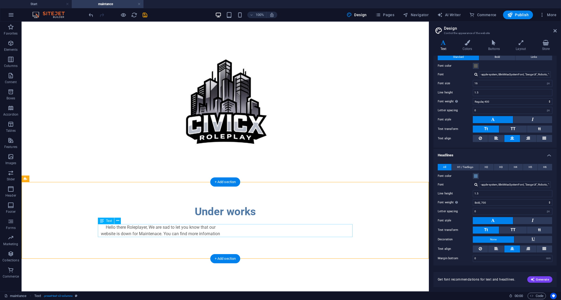
click at [217, 231] on div "Hello there Roleplayer, We are sad to let you know that our website is down for…" at bounding box center [225, 230] width 255 height 13
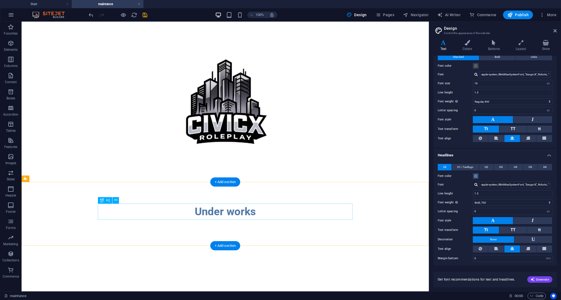
click at [222, 217] on div "Under works" at bounding box center [225, 211] width 255 height 16
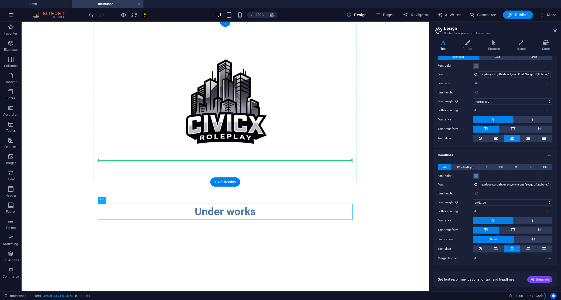
drag, startPoint x: 228, startPoint y: 214, endPoint x: 226, endPoint y: 153, distance: 61.0
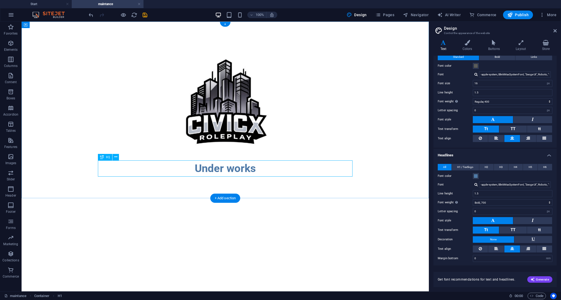
click at [222, 169] on div "Under works" at bounding box center [225, 168] width 255 height 16
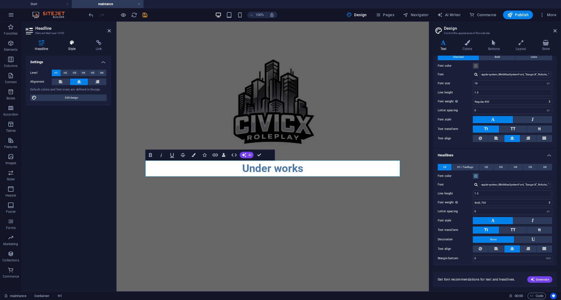
click at [71, 45] on icon at bounding box center [71, 42] width 25 height 5
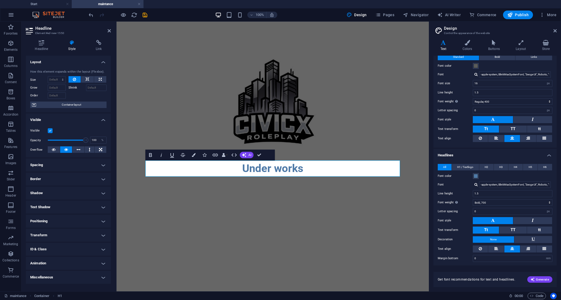
click at [61, 208] on h4 "Text Shadow" at bounding box center [68, 206] width 85 height 13
drag, startPoint x: 63, startPoint y: 208, endPoint x: 63, endPoint y: 202, distance: 6.0
click at [64, 208] on h4 "Text Shadow" at bounding box center [68, 205] width 85 height 10
click at [57, 80] on select "Default auto px % 1/1 1/2 1/3 1/4 1/5 1/6 1/7 1/8 1/9 1/10" at bounding box center [57, 79] width 18 height 6
select select "1/10"
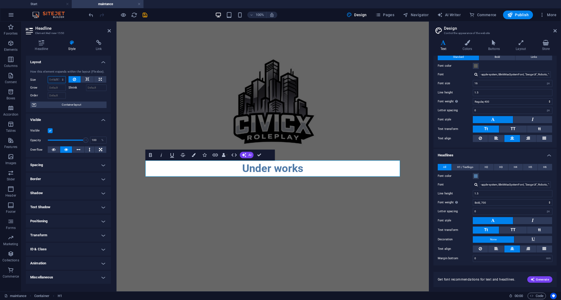
click at [58, 76] on select "Default auto px % 1/1 1/2 1/3 1/4 1/5 1/6 1/7 1/8 1/9 1/10" at bounding box center [57, 79] width 18 height 6
type input "10"
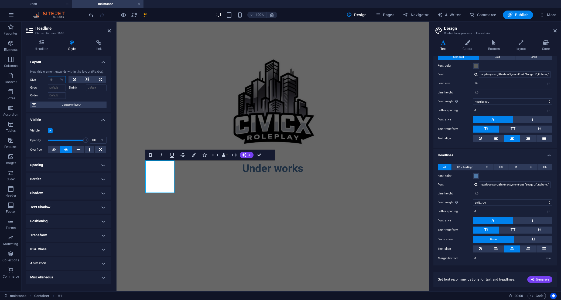
click at [55, 77] on input "10" at bounding box center [57, 79] width 18 height 6
click at [61, 80] on select "Default auto px % 1/1 1/2 1/3 1/4 1/5 1/6 1/7 1/8 1/9 1/10" at bounding box center [62, 79] width 8 height 6
select select "1/1"
click at [58, 76] on select "Default auto px % 1/1 1/2 1/3 1/4 1/5 1/6 1/7 1/8 1/9 1/10" at bounding box center [62, 79] width 8 height 6
type input "100"
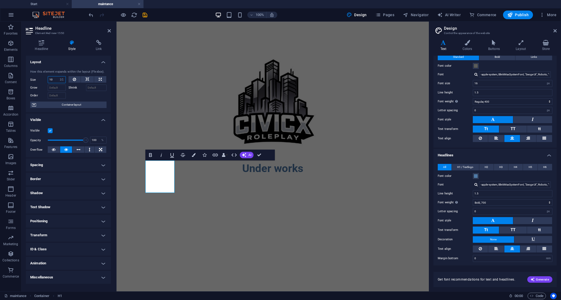
select select "%"
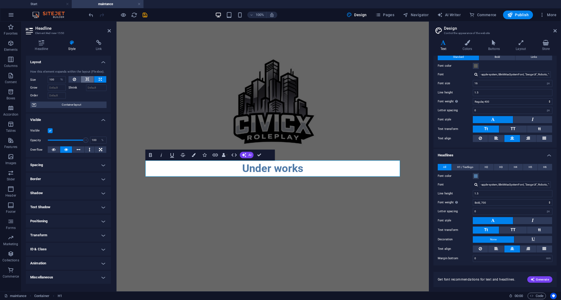
click at [86, 79] on button at bounding box center [87, 79] width 13 height 6
select select "DISABLED_OPTION_VALUE"
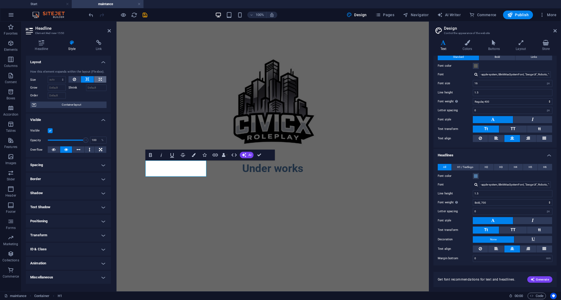
click at [97, 78] on button at bounding box center [100, 79] width 12 height 6
type input "100"
select select "%"
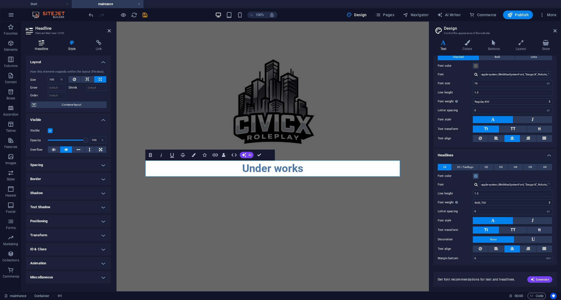
click at [42, 47] on h4 "Headline" at bounding box center [42, 45] width 33 height 11
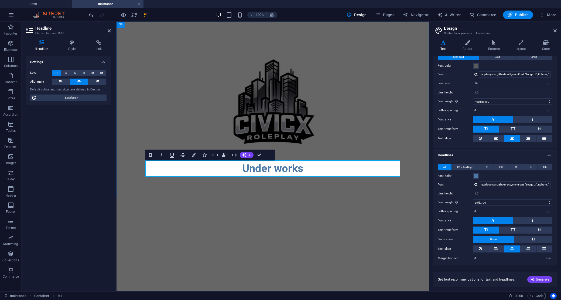
drag, startPoint x: 245, startPoint y: 192, endPoint x: 240, endPoint y: 189, distance: 5.9
click at [245, 192] on div "Under works" at bounding box center [273, 110] width 312 height 176
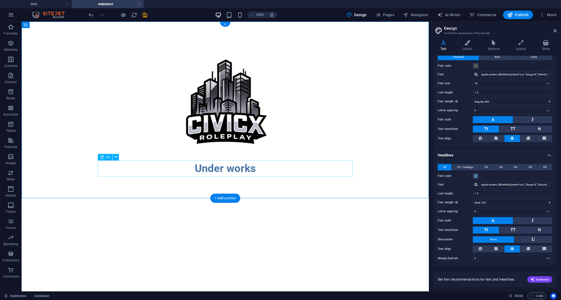
click at [227, 173] on div "Under works" at bounding box center [225, 168] width 255 height 16
click at [228, 172] on div "Under works" at bounding box center [225, 168] width 255 height 16
click at [233, 171] on div "Under works" at bounding box center [225, 168] width 255 height 16
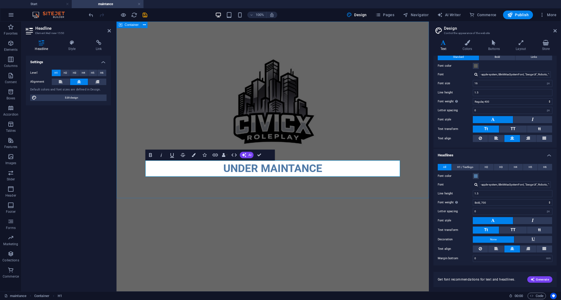
click at [272, 194] on div "UNDER MAINTANCE" at bounding box center [273, 110] width 312 height 176
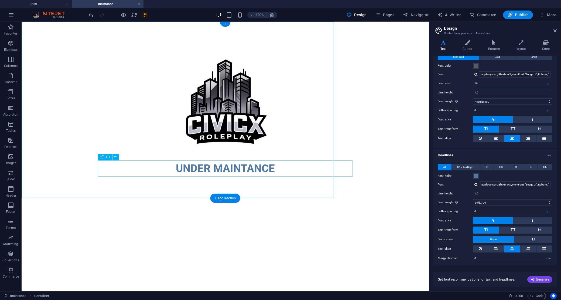
click at [338, 174] on div "UNDER MAINTANCE" at bounding box center [225, 168] width 255 height 16
click at [257, 189] on div "UNDER MAINTANCE" at bounding box center [225, 110] width 407 height 176
click at [227, 197] on div "+ Add section" at bounding box center [225, 197] width 30 height 9
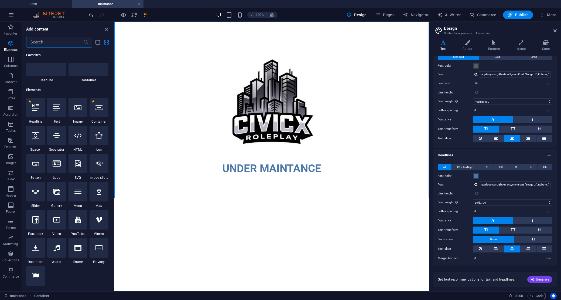
scroll to position [0, 0]
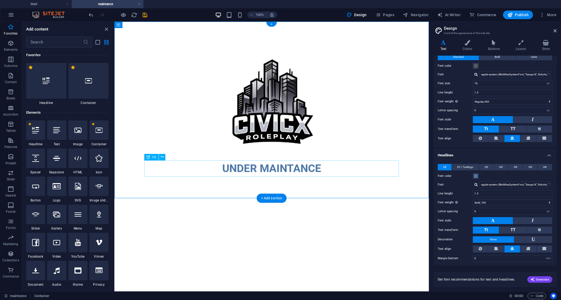
click at [279, 170] on div "UNDER MAINTANCE" at bounding box center [271, 168] width 255 height 16
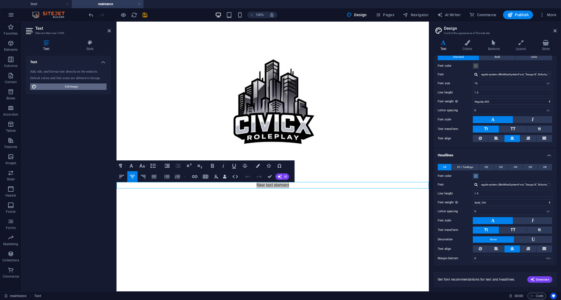
click at [88, 88] on span "Edit design" at bounding box center [71, 86] width 67 height 6
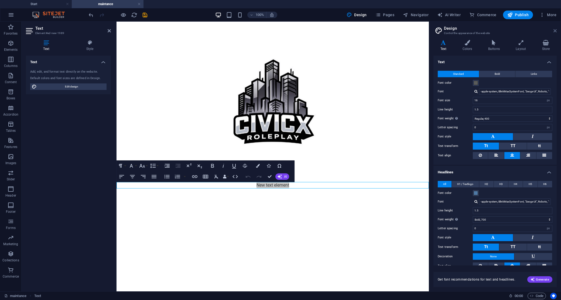
click at [555, 29] on icon at bounding box center [555, 31] width 3 height 4
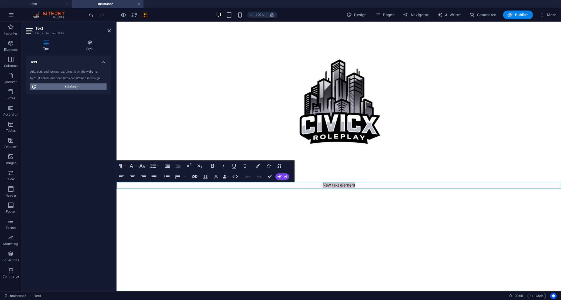
click at [72, 85] on span "Edit design" at bounding box center [71, 86] width 67 height 6
select select "px"
select select "400"
select select "px"
select select "700"
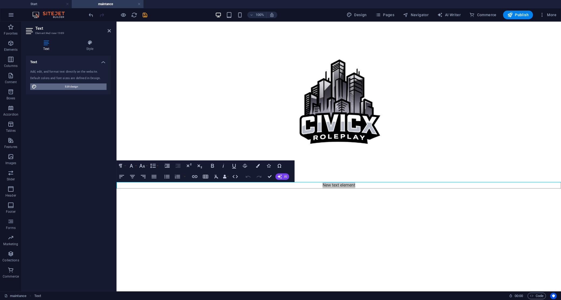
select select "px"
select select "rem"
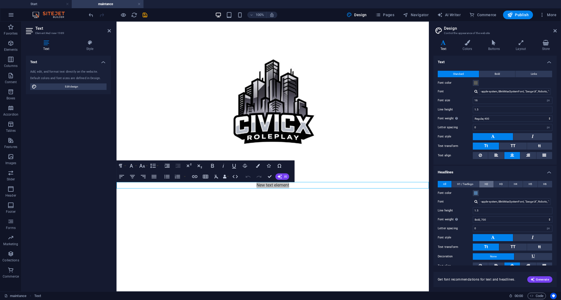
click at [487, 182] on span "H2" at bounding box center [487, 184] width 4 height 6
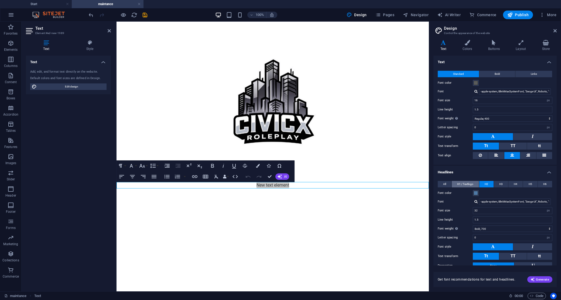
click at [469, 182] on span "H1 / Textlogo" at bounding box center [465, 184] width 16 height 6
click at [445, 182] on span "All" at bounding box center [444, 184] width 3 height 6
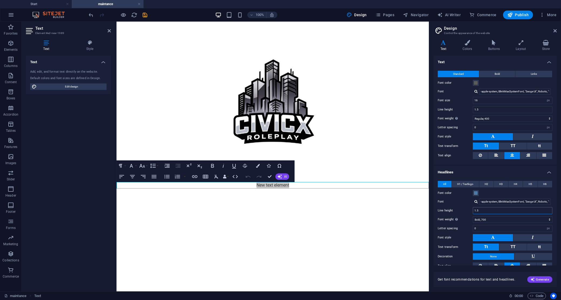
click at [492, 210] on input "1.5" at bounding box center [512, 210] width 79 height 6
type input "1.5"
click at [458, 211] on label "Line height" at bounding box center [455, 210] width 35 height 3
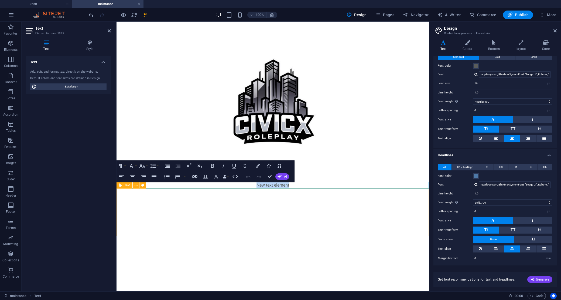
click at [418, 206] on div at bounding box center [273, 211] width 312 height 47
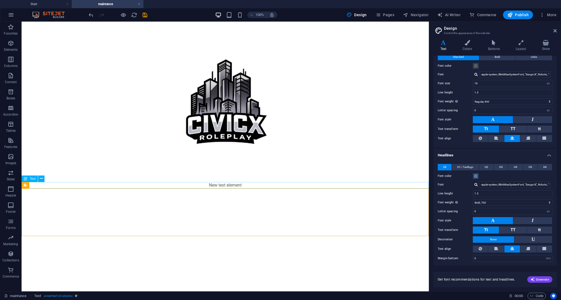
click at [241, 184] on div "New text element" at bounding box center [225, 185] width 407 height 6
click at [271, 187] on div "New text element" at bounding box center [225, 185] width 407 height 6
click at [230, 181] on div "+ Add section" at bounding box center [225, 181] width 30 height 9
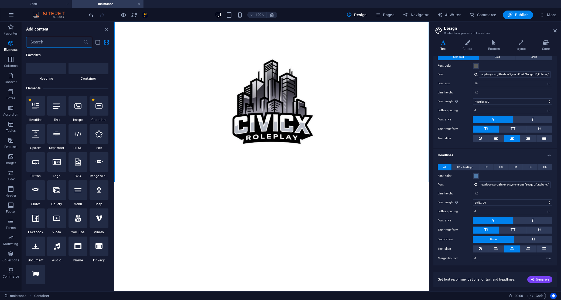
scroll to position [0, 0]
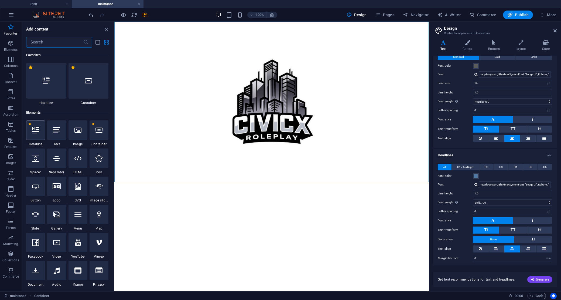
click at [37, 134] on div at bounding box center [35, 129] width 19 height 19
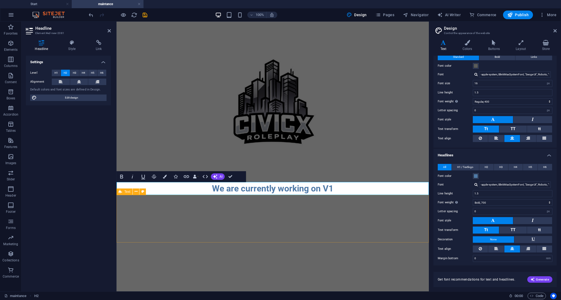
click at [276, 229] on div at bounding box center [273, 218] width 312 height 47
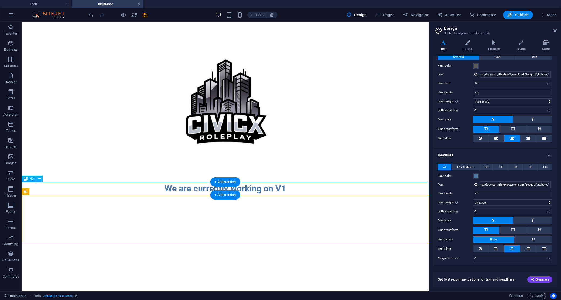
click at [278, 187] on div "We are currently working on V1" at bounding box center [225, 188] width 407 height 13
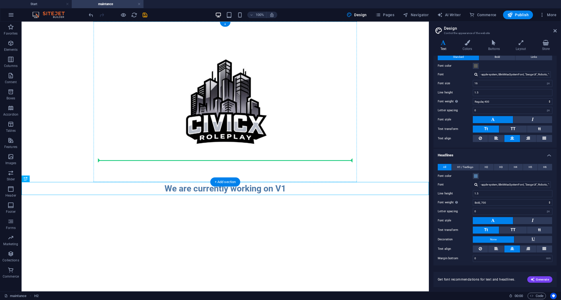
drag, startPoint x: 270, startPoint y: 184, endPoint x: 265, endPoint y: 149, distance: 35.3
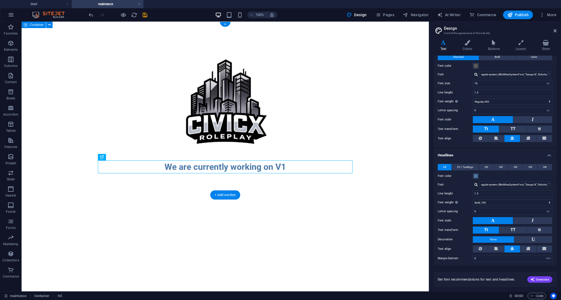
click at [296, 193] on div "We are currently working on V1" at bounding box center [225, 108] width 407 height 173
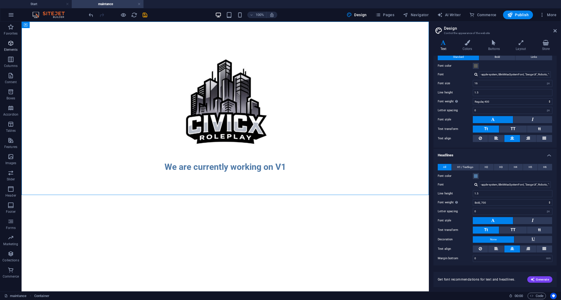
click at [10, 41] on icon "button" at bounding box center [11, 43] width 6 height 6
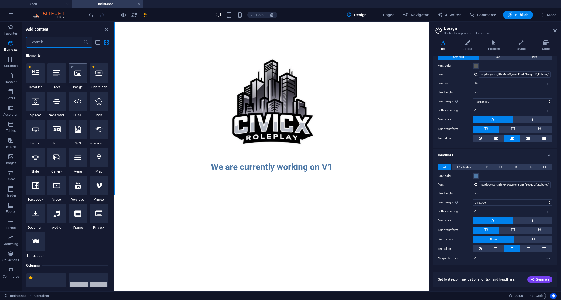
scroll to position [57, 0]
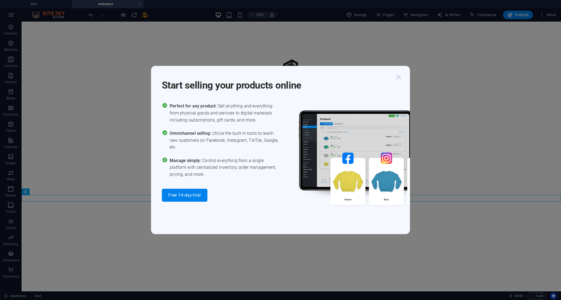
click at [398, 76] on icon "button" at bounding box center [399, 77] width 10 height 10
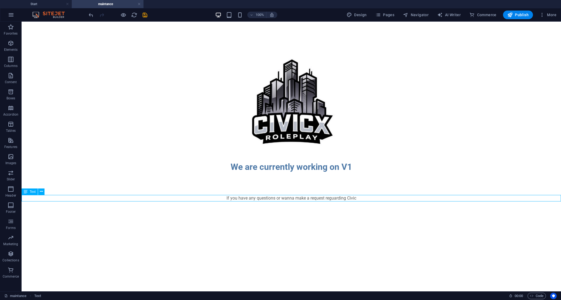
click at [364, 199] on div "If you have any questions or wanna make a request reguarding Civic" at bounding box center [292, 198] width 540 height 6
click at [359, 199] on div "If you have any questions or wanna make a request reguarding Civic" at bounding box center [292, 198] width 540 height 6
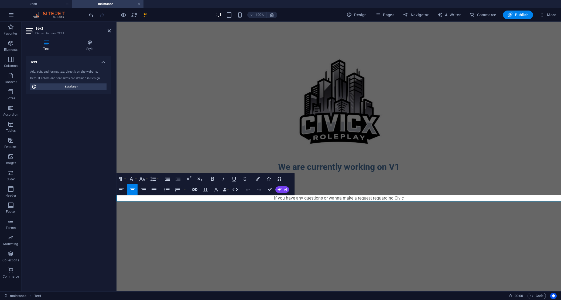
click at [405, 198] on p "If you have any questions or wanna make a request reguarding Civic" at bounding box center [339, 198] width 445 height 6
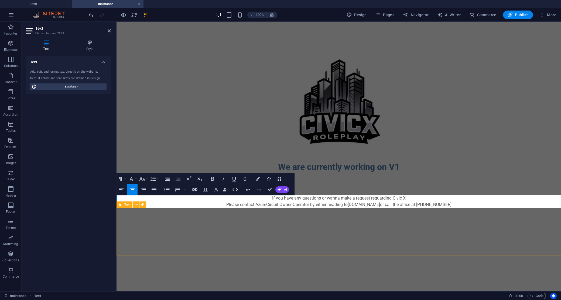
click at [440, 215] on div at bounding box center [339, 231] width 445 height 47
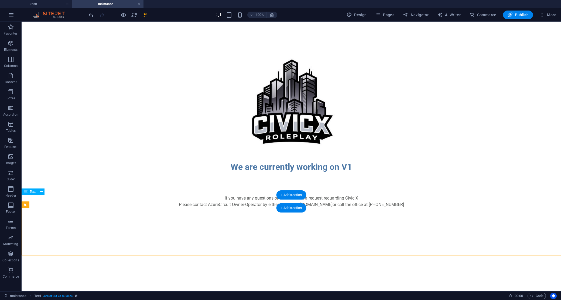
click at [362, 196] on div "If you have any questions or wanna make a request reguarding Civic X Please con…" at bounding box center [292, 201] width 540 height 13
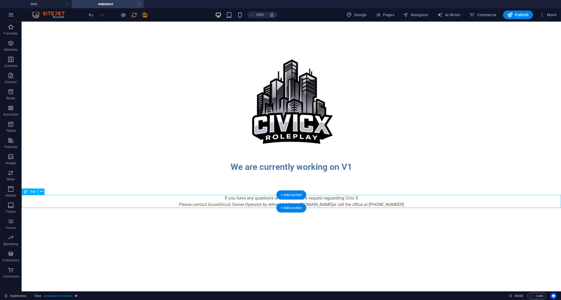
drag, startPoint x: 362, startPoint y: 196, endPoint x: 266, endPoint y: 196, distance: 96.3
click at [362, 196] on div "If you have any questions or wanna make a request reguarding Civic X Please con…" at bounding box center [292, 201] width 540 height 13
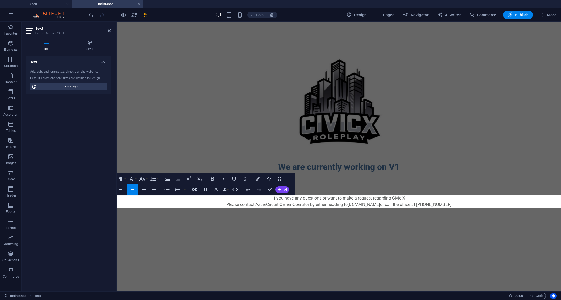
click at [423, 198] on p "If you have any questions or want to make a request regarding Civic X Please co…" at bounding box center [339, 201] width 445 height 13
click at [357, 221] on div at bounding box center [339, 231] width 445 height 47
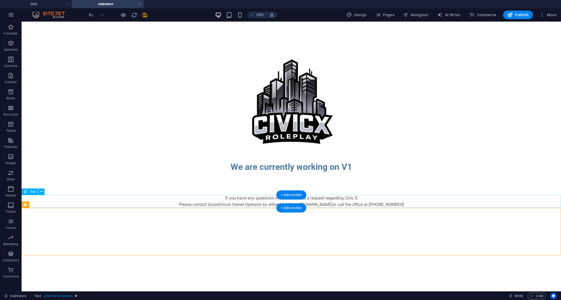
click at [361, 202] on div "If you have any questions or want to make a request regarding Civic X Please co…" at bounding box center [292, 201] width 540 height 13
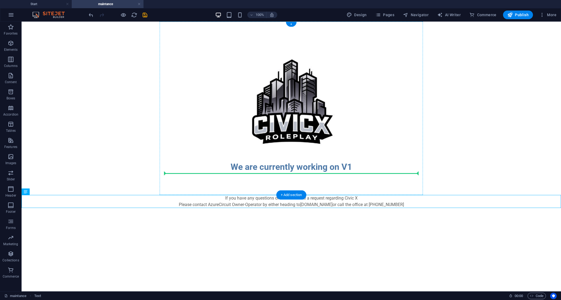
drag, startPoint x: 360, startPoint y: 202, endPoint x: 318, endPoint y: 171, distance: 52.4
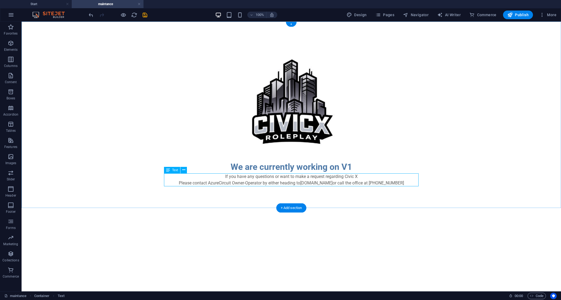
click at [319, 177] on div "If you have any questions or want to make a request regarding Civic X Please co…" at bounding box center [291, 179] width 255 height 13
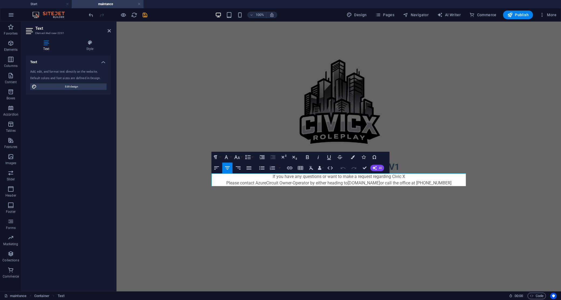
click at [302, 177] on p "If you have any questions or want to make a request regarding Civic X Please co…" at bounding box center [339, 179] width 255 height 13
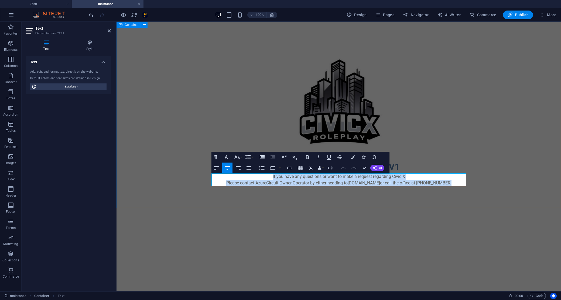
drag, startPoint x: 459, startPoint y: 182, endPoint x: 192, endPoint y: 172, distance: 266.4
click at [192, 172] on div "We are currently working on V1 If you have any questions or want to make a requ…" at bounding box center [339, 115] width 445 height 186
click at [305, 156] on icon "button" at bounding box center [307, 157] width 6 height 6
click at [272, 180] on strong "If you have any questions or want to make a request regarding Civic X Please co…" at bounding box center [339, 180] width 232 height 12
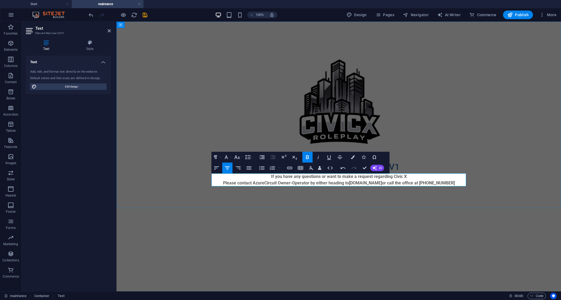
click at [462, 183] on p "If you have any questions or want to make a request regarding Civic X Please co…" at bounding box center [339, 179] width 255 height 13
click at [434, 221] on div at bounding box center [339, 231] width 445 height 47
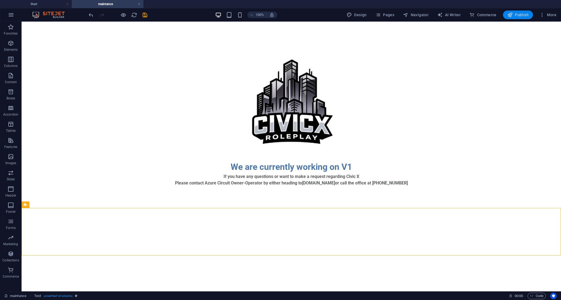
click at [521, 17] on span "Publish" at bounding box center [517, 14] width 21 height 5
